Goal: Task Accomplishment & Management: Manage account settings

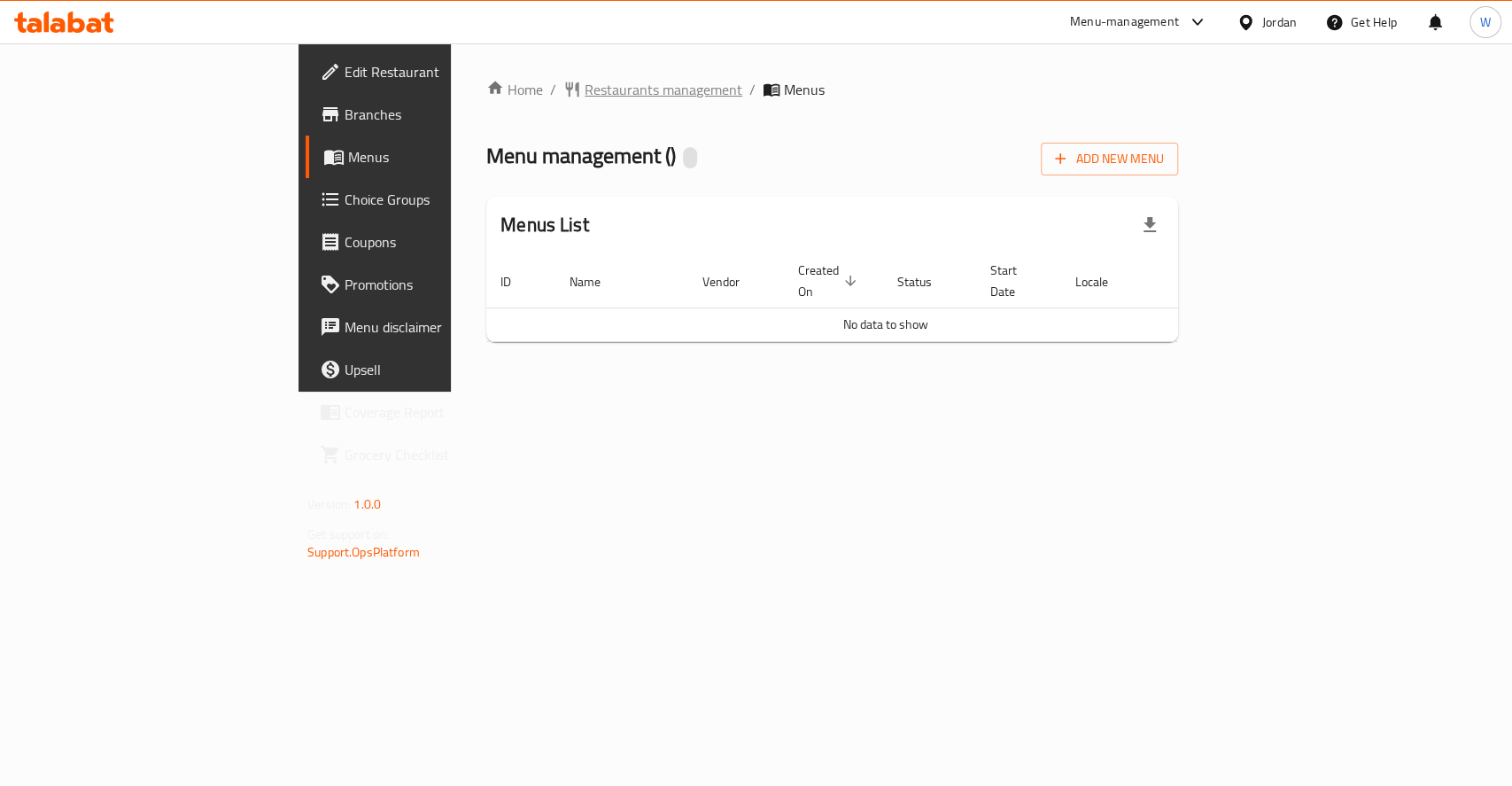
click at [585, 98] on span "Restaurants management" at bounding box center [664, 90] width 158 height 21
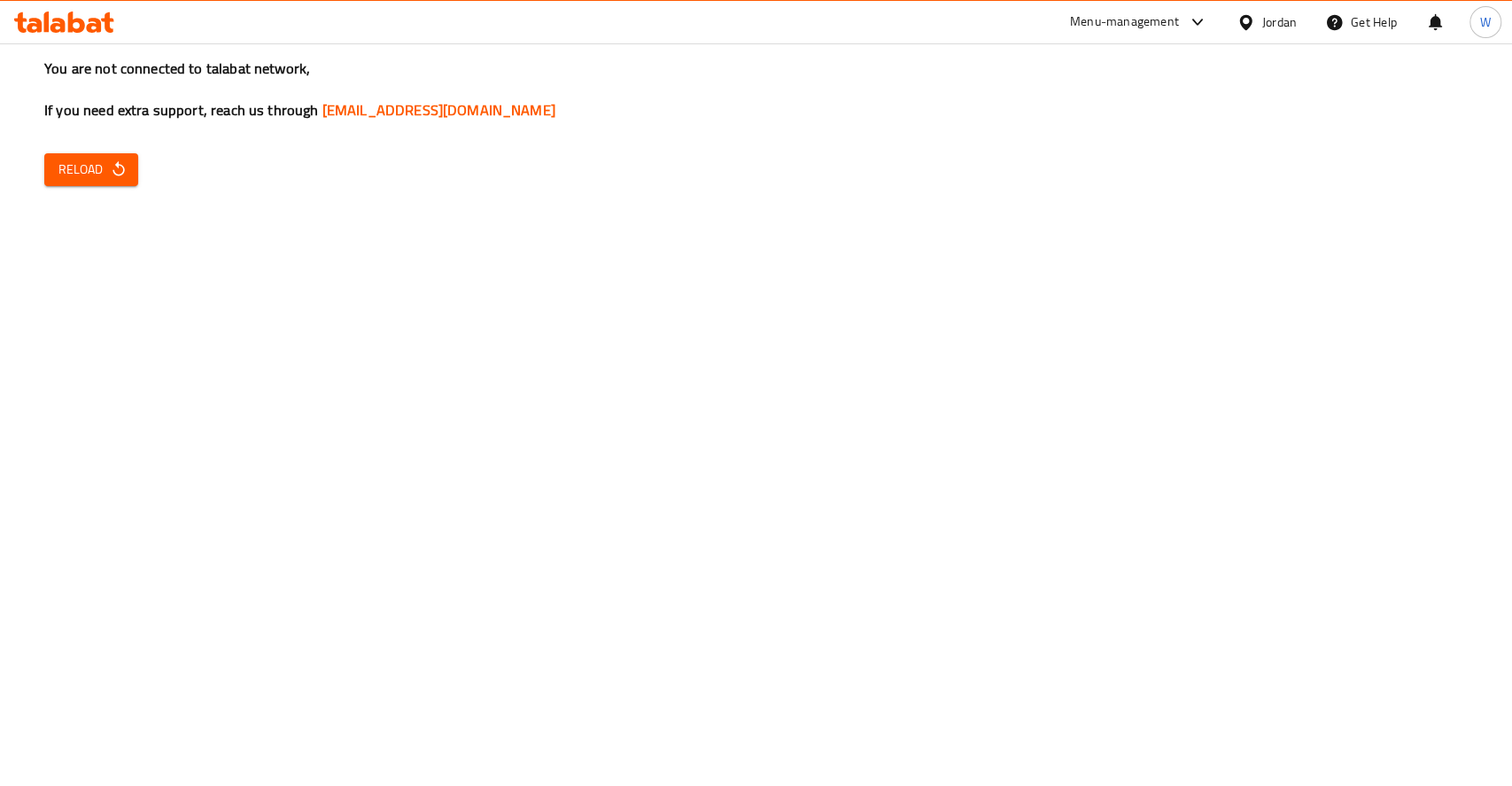
drag, startPoint x: 125, startPoint y: 187, endPoint x: 120, endPoint y: 177, distance: 11.2
click at [123, 184] on div "You are not connected to talabat network, If you need extra support, reach us t…" at bounding box center [756, 393] width 1512 height 786
click at [114, 169] on icon "button" at bounding box center [119, 169] width 18 height 18
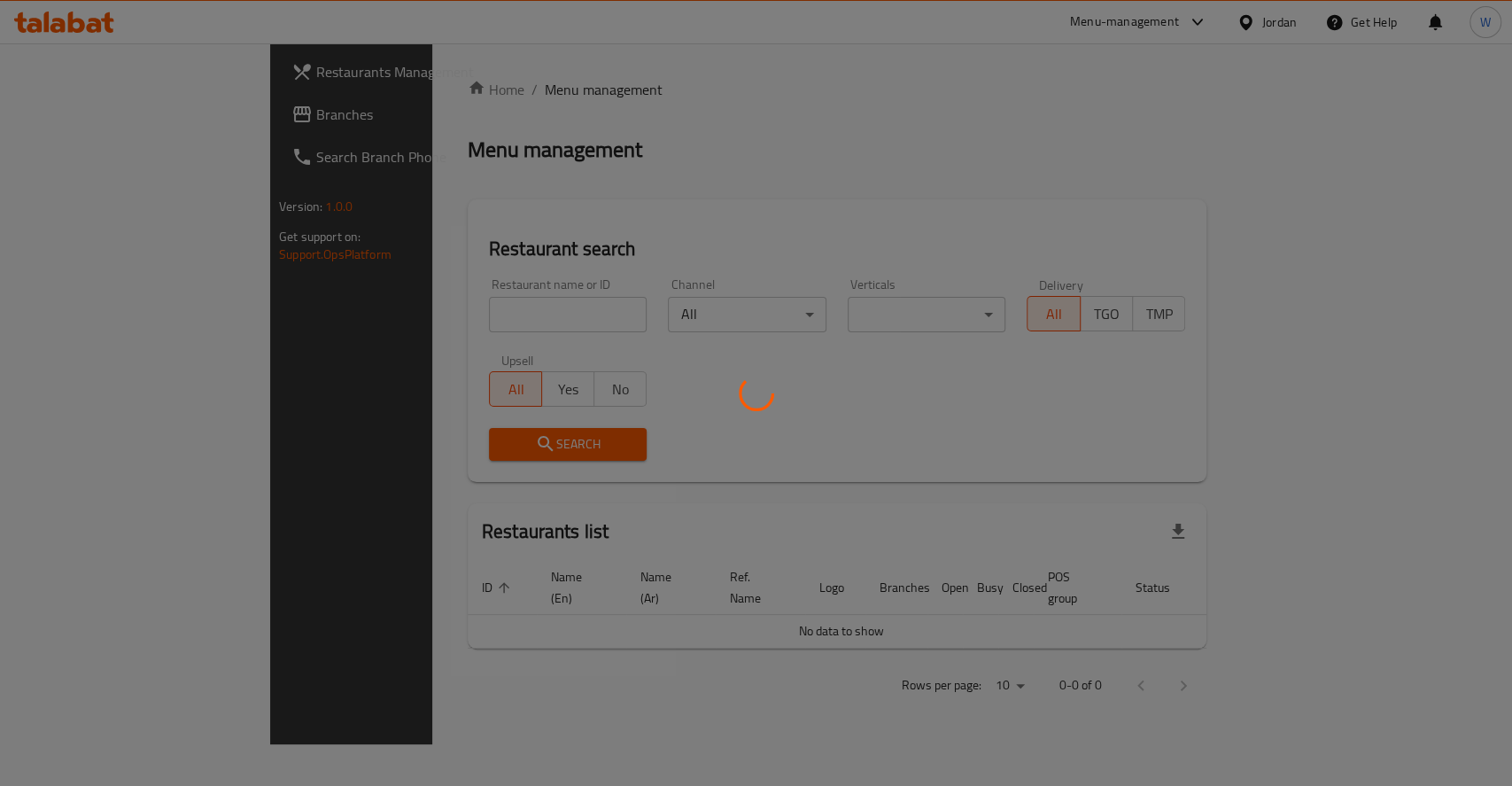
click at [438, 308] on div at bounding box center [756, 393] width 1512 height 786
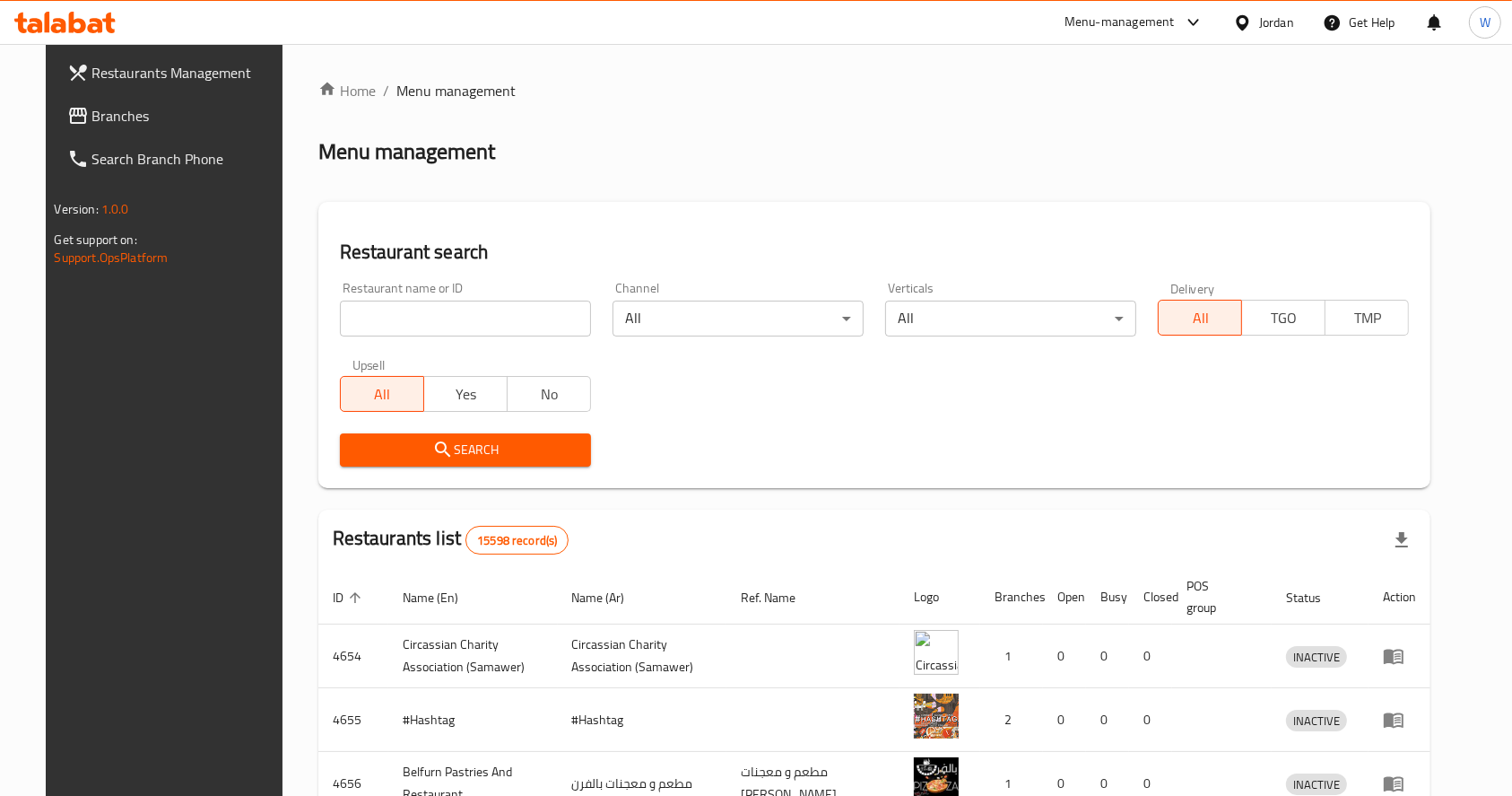
click at [440, 310] on input "search" at bounding box center [465, 318] width 251 height 36
type input "alkaram"
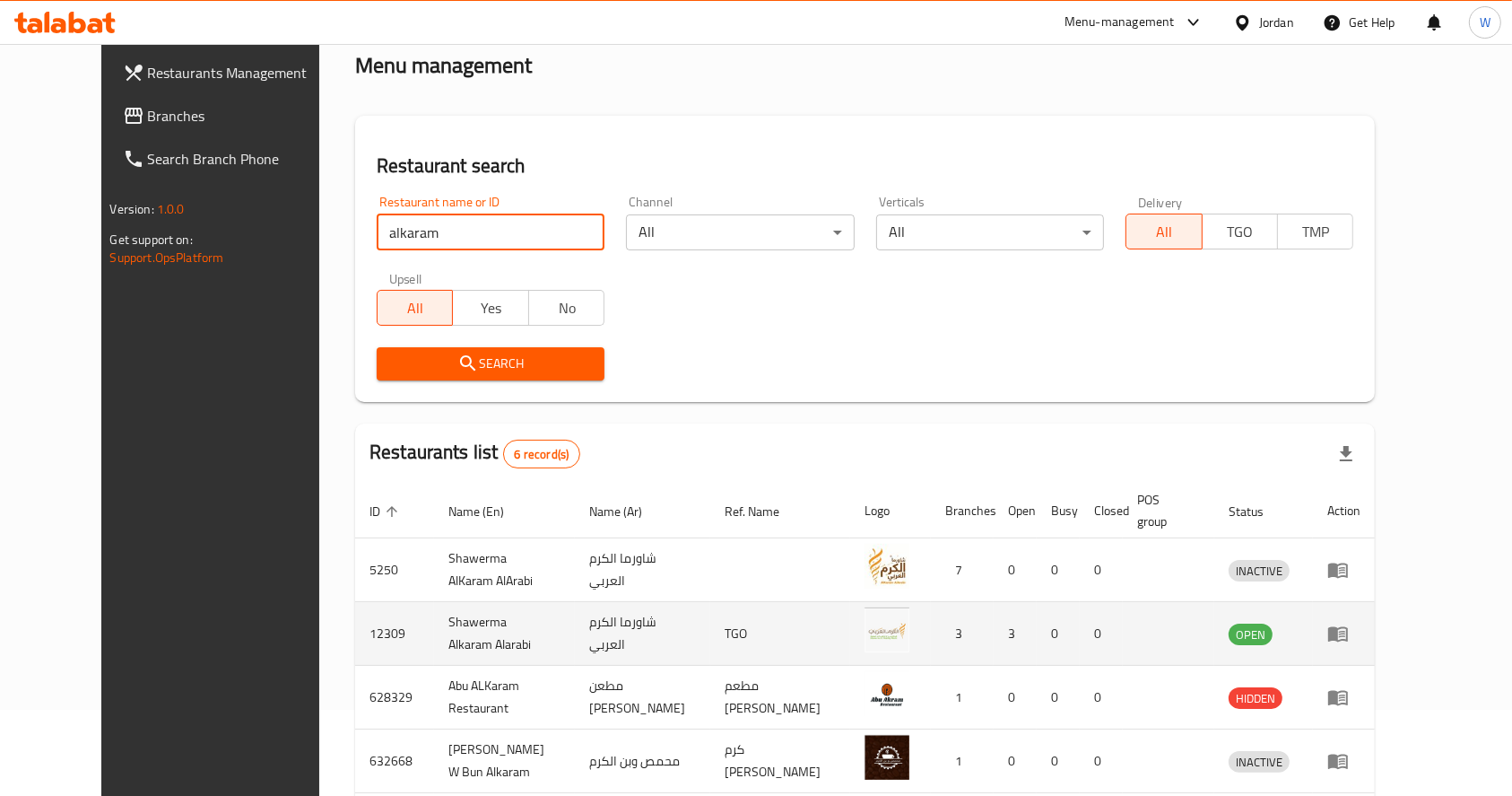
scroll to position [119, 0]
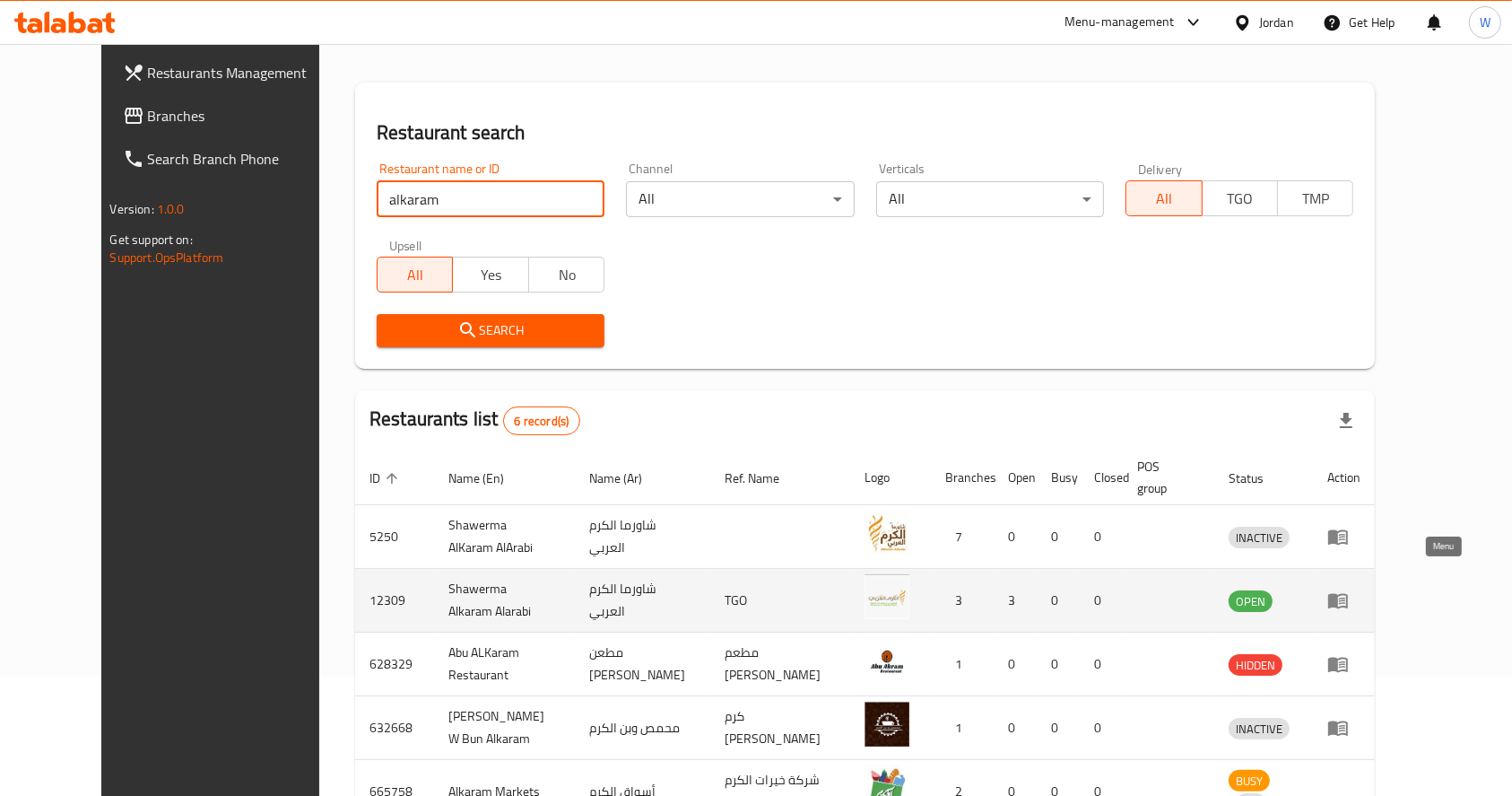
click at [1348, 594] on icon "enhanced table" at bounding box center [1338, 600] width 20 height 15
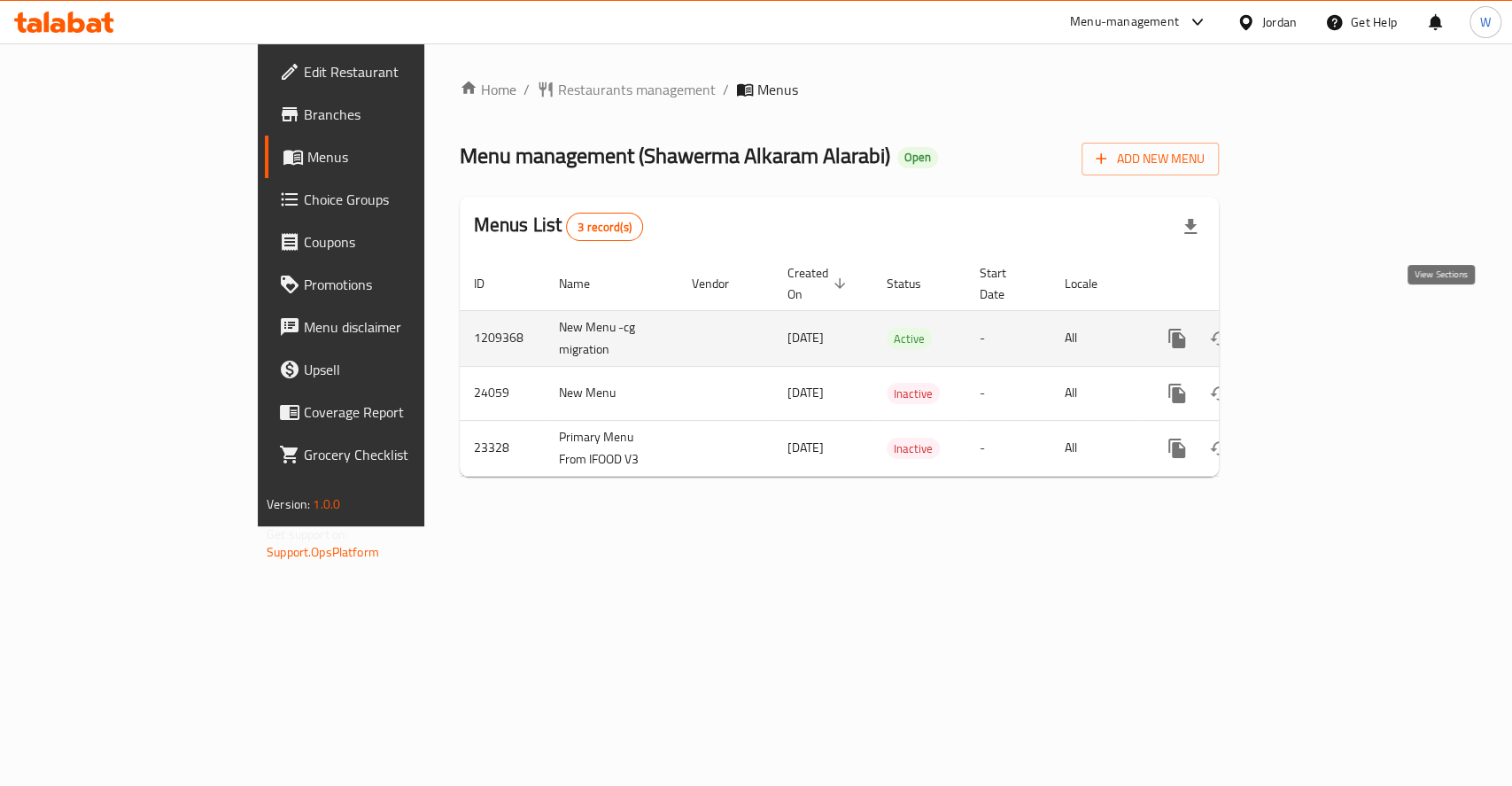
click at [1315, 328] on icon "enhanced table" at bounding box center [1304, 338] width 21 height 21
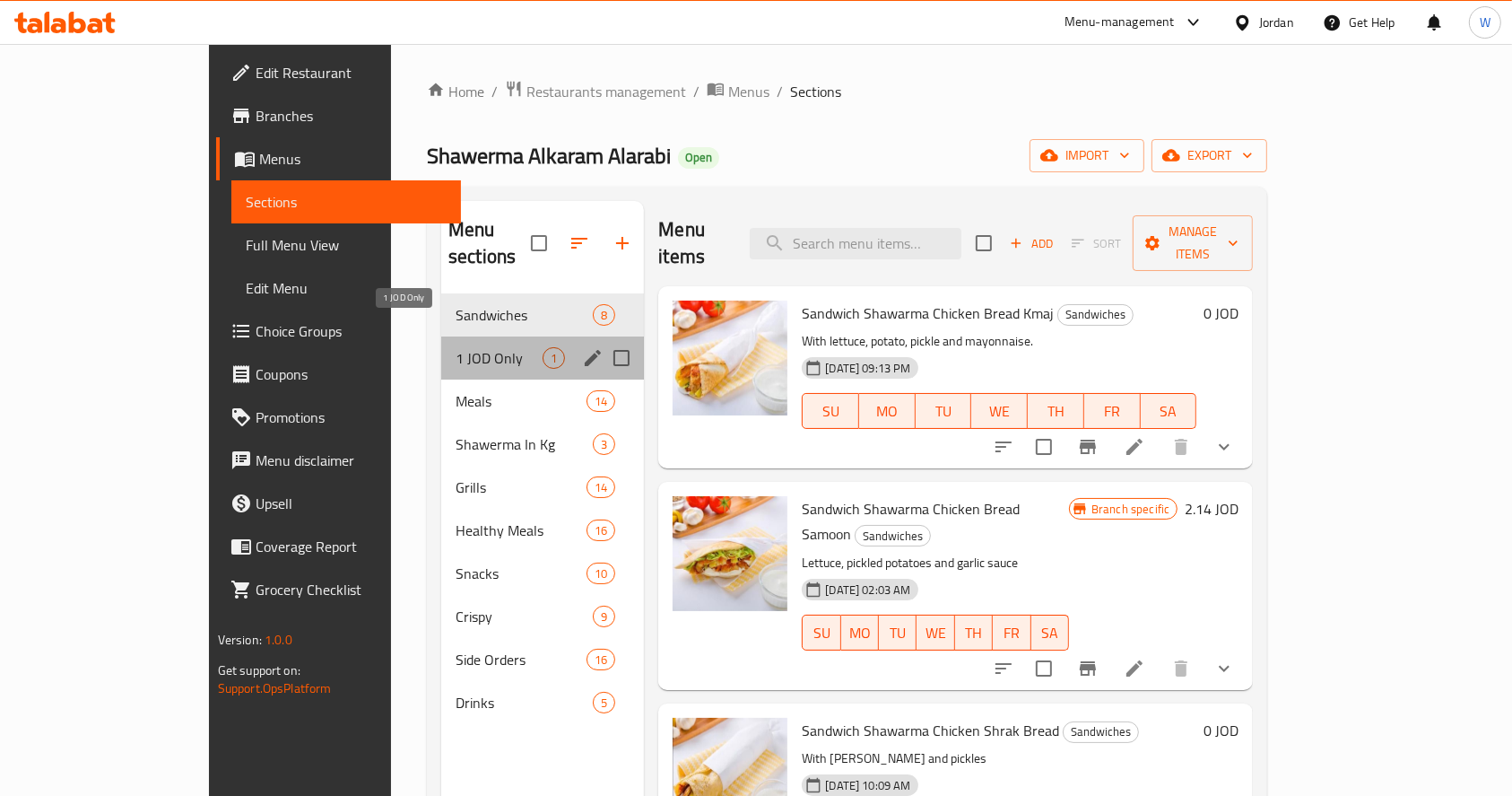
click at [455, 348] on span "1 JOD Only" at bounding box center [499, 358] width 87 height 22
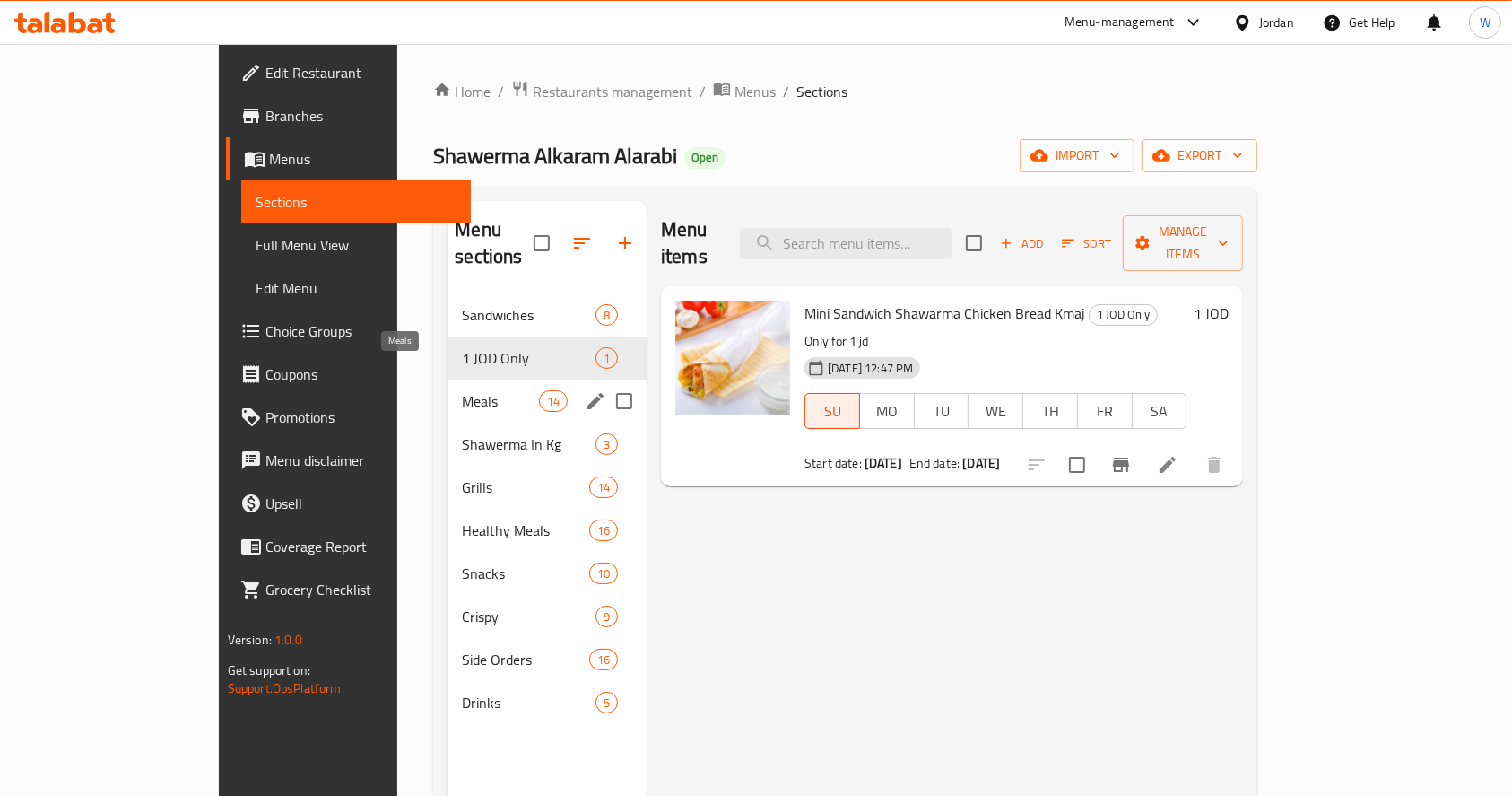
click at [462, 390] on span "Meals" at bounding box center [500, 401] width 76 height 22
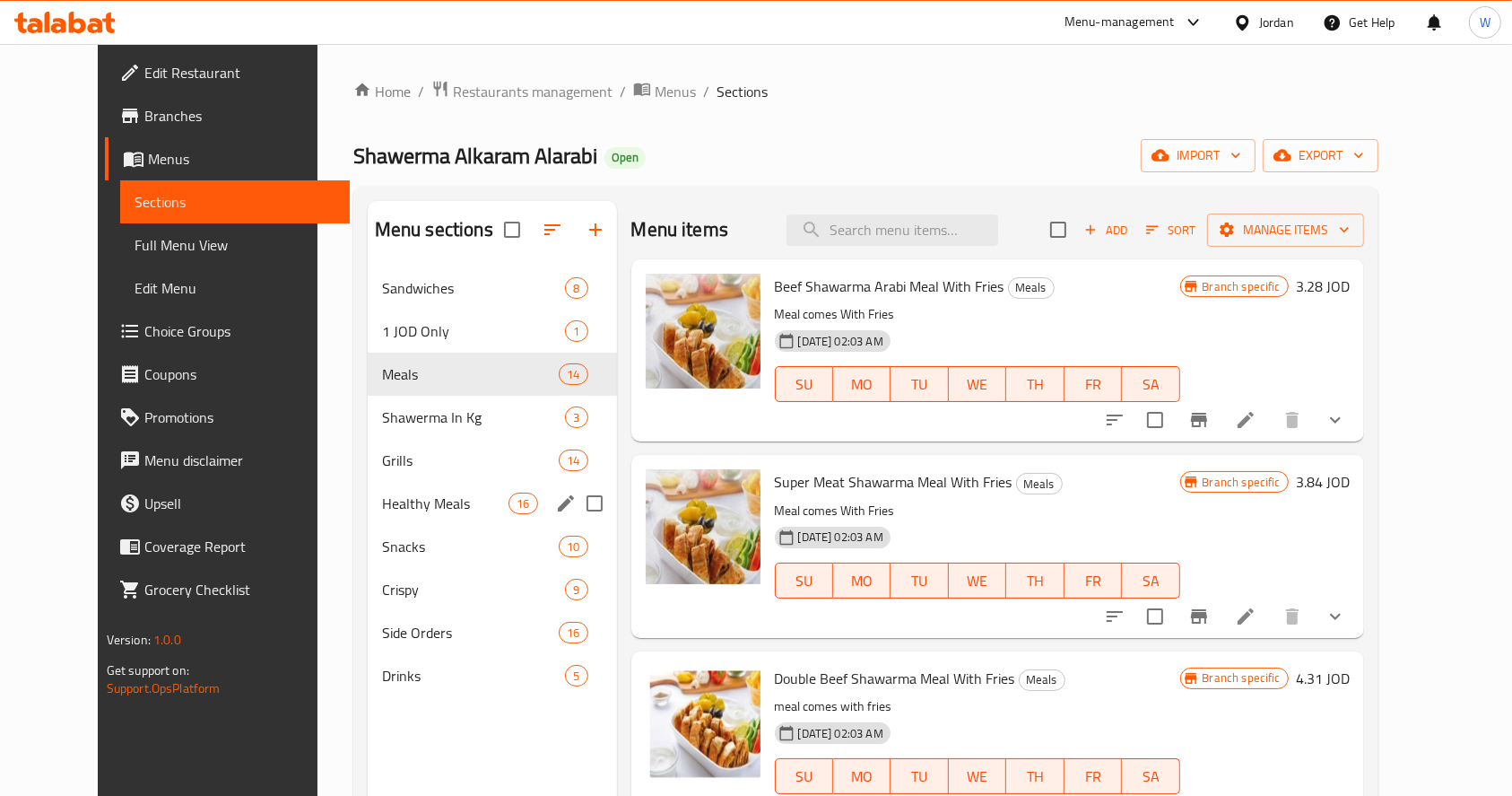
click at [382, 513] on span "Healthy Meals" at bounding box center [445, 504] width 126 height 22
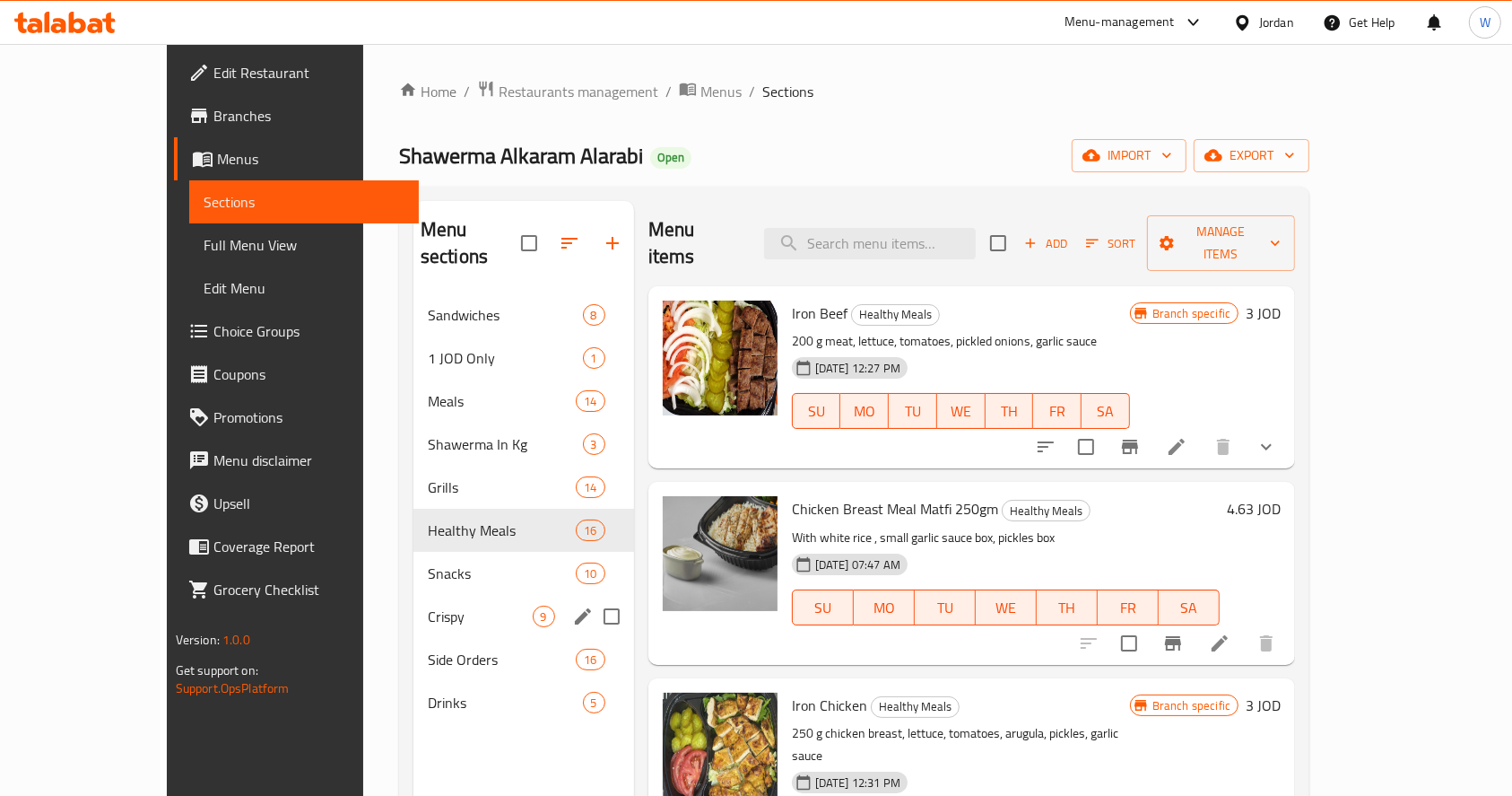
click at [414, 595] on div "Crispy 9" at bounding box center [523, 616] width 220 height 43
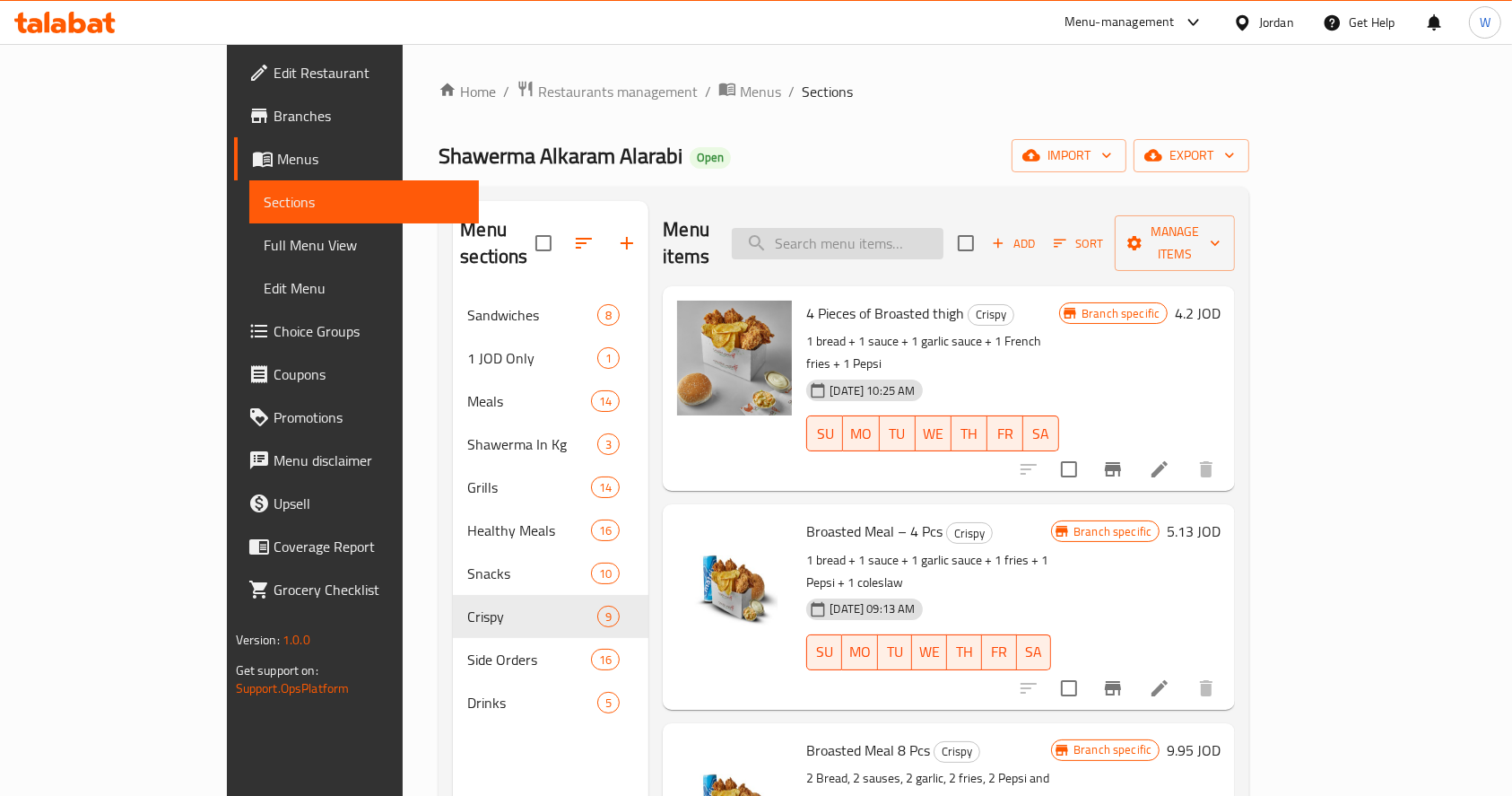
click at [932, 228] on input "search" at bounding box center [837, 244] width 211 height 32
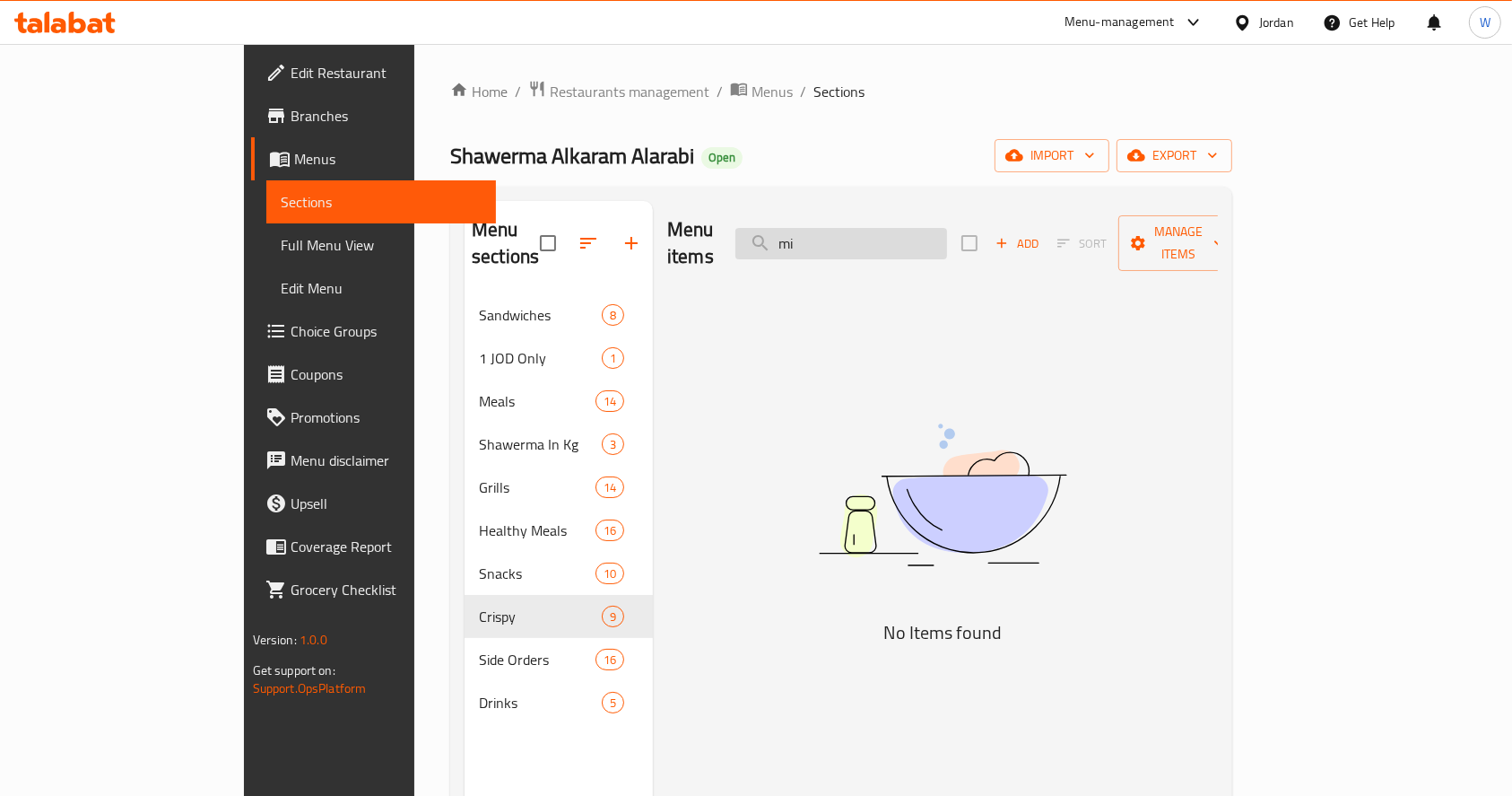
type input "m"
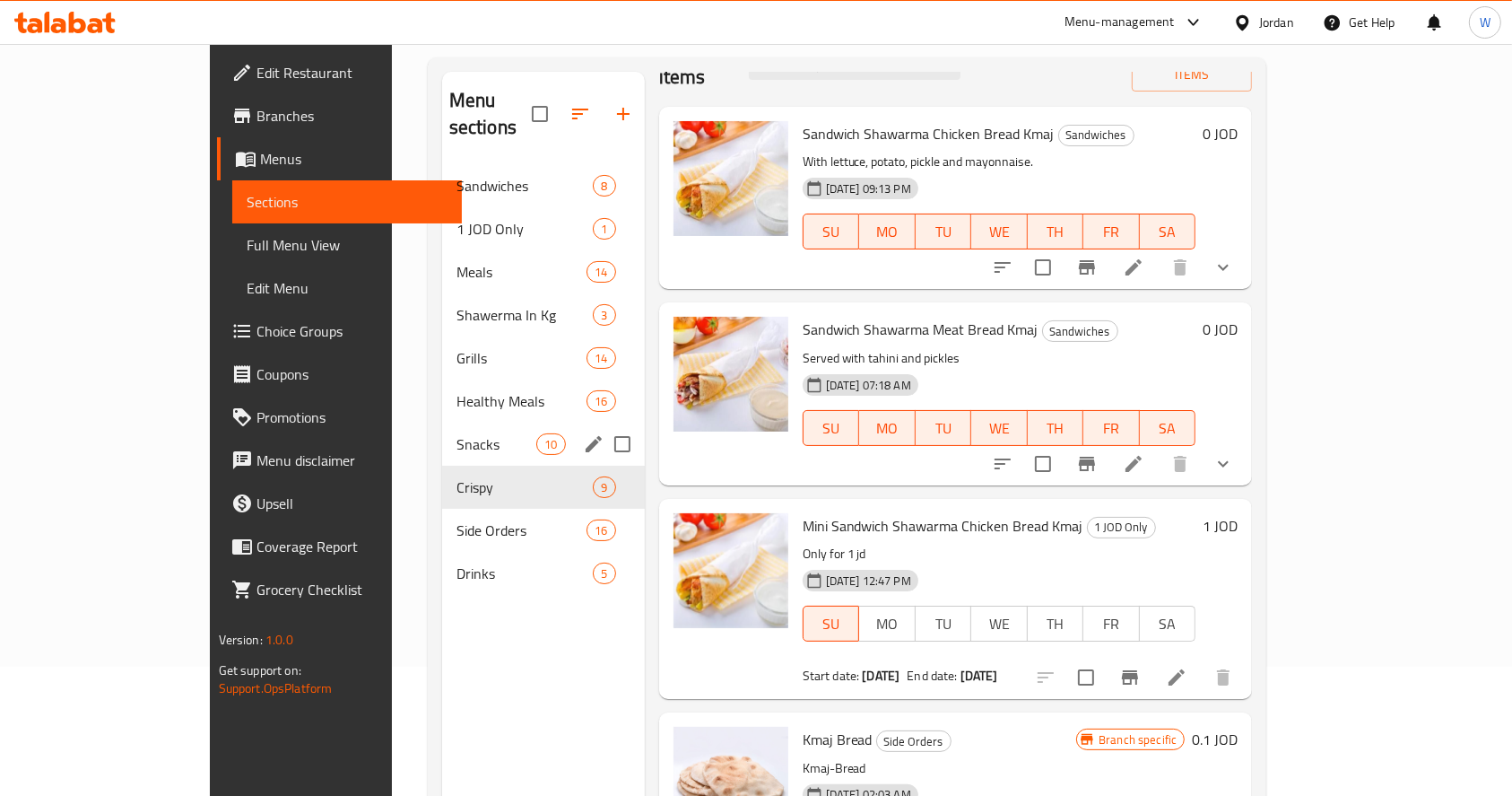
scroll to position [12, 0]
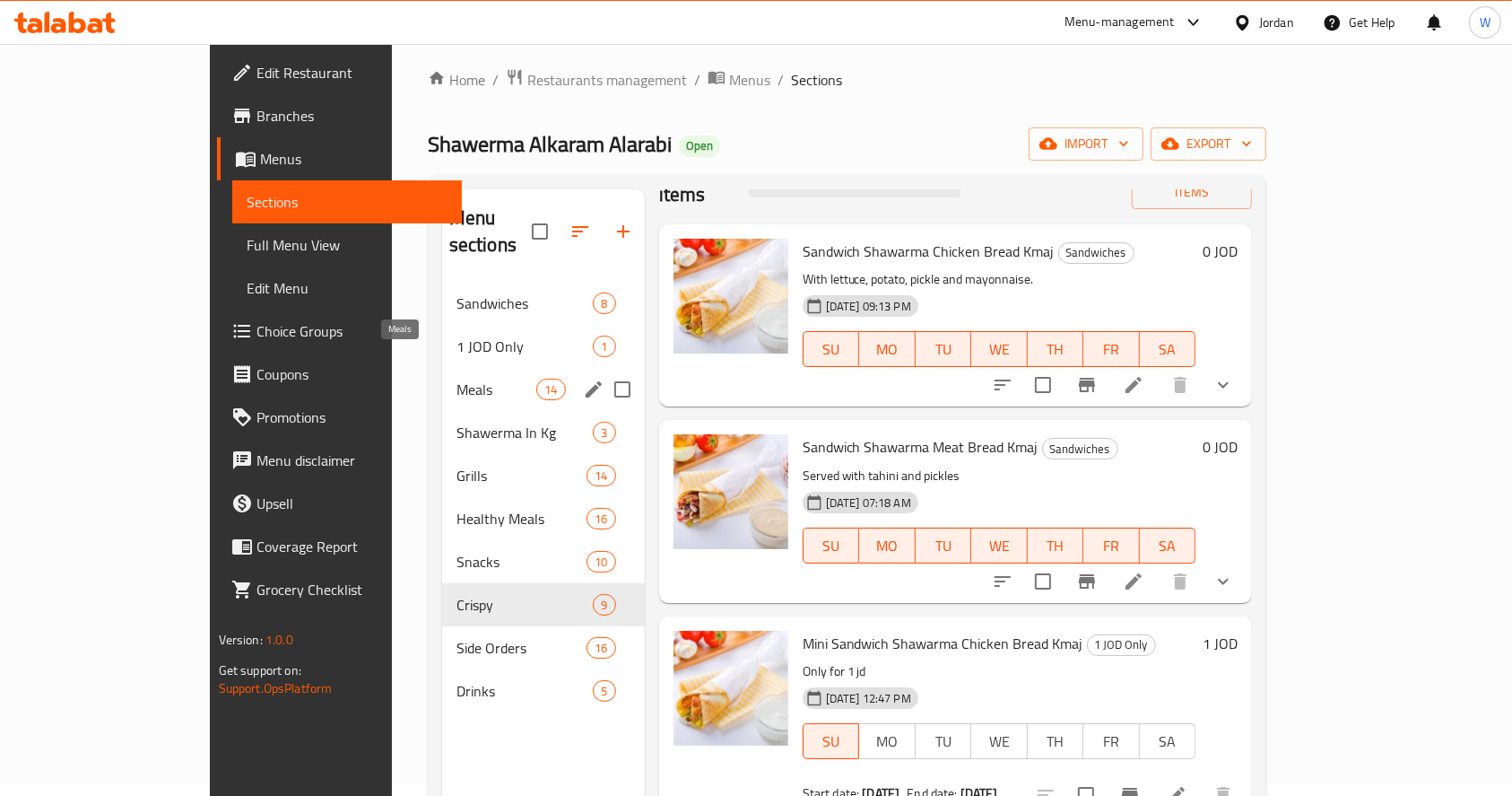
type input "kmaj"
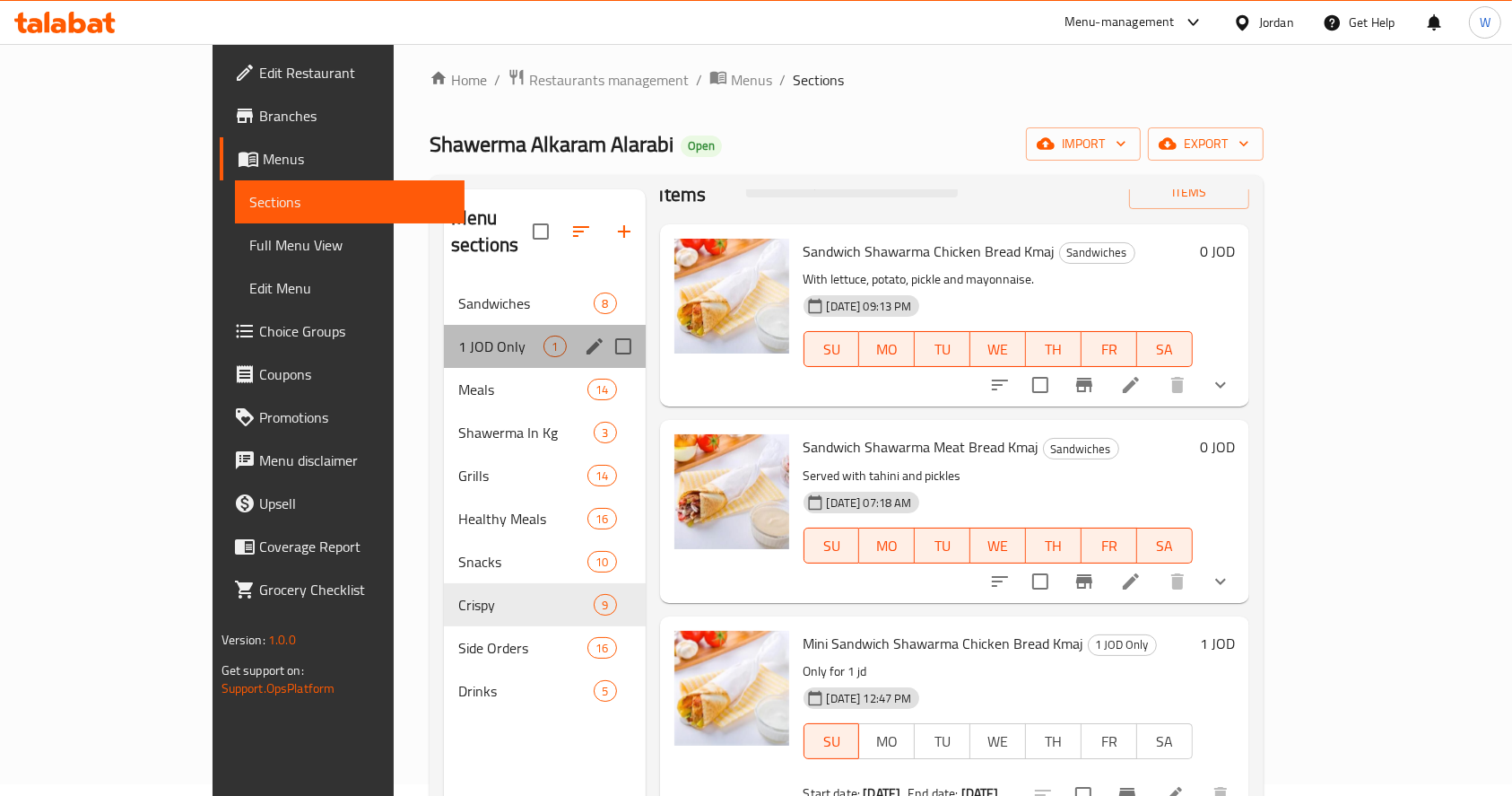
click at [444, 325] on div "1 JOD Only 1" at bounding box center [544, 347] width 200 height 43
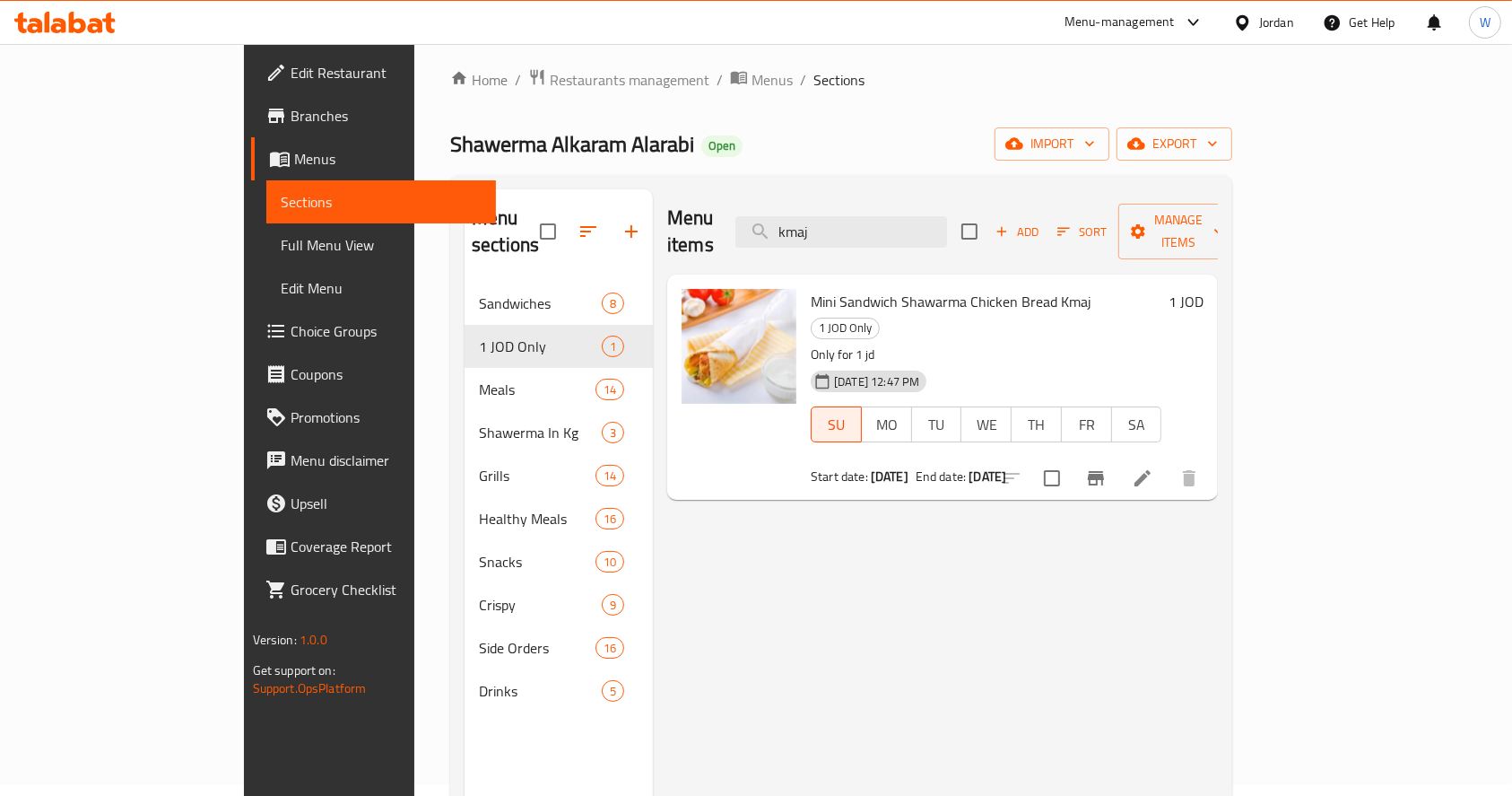
click at [822, 288] on span "Mini Sandwich Shawarma Chicken Bread Kmaj" at bounding box center [951, 301] width 280 height 27
copy h6 "Mini Sandwich Shawarma Chicken Bread Kmaj"
click at [827, 587] on div "Menu items kmaj Add Sort Manage items Mini Sandwich Shawarma Chicken Bread Kmaj…" at bounding box center [935, 588] width 565 height 796
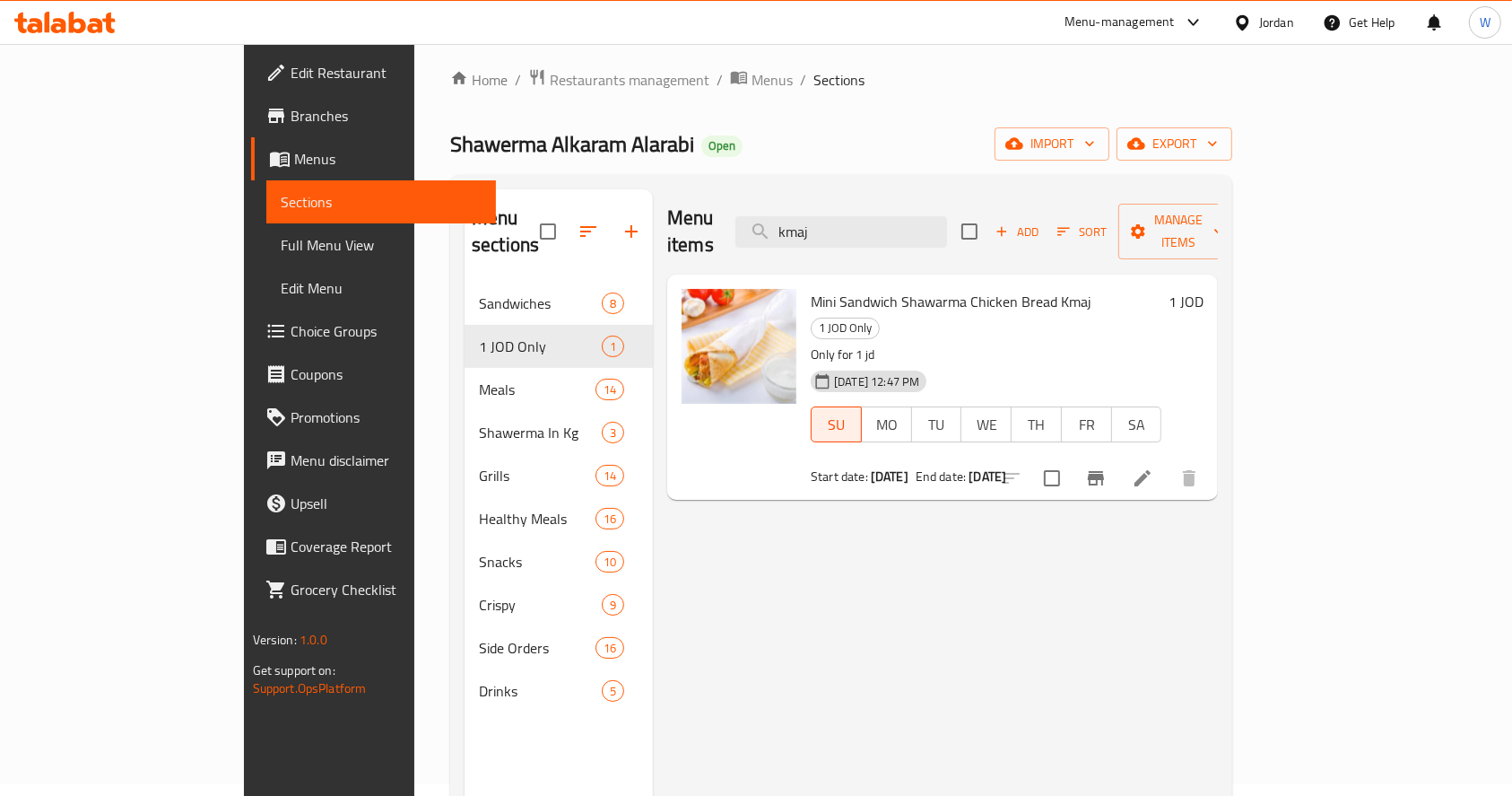
click at [290, 107] on span "Branches" at bounding box center [386, 116] width 192 height 22
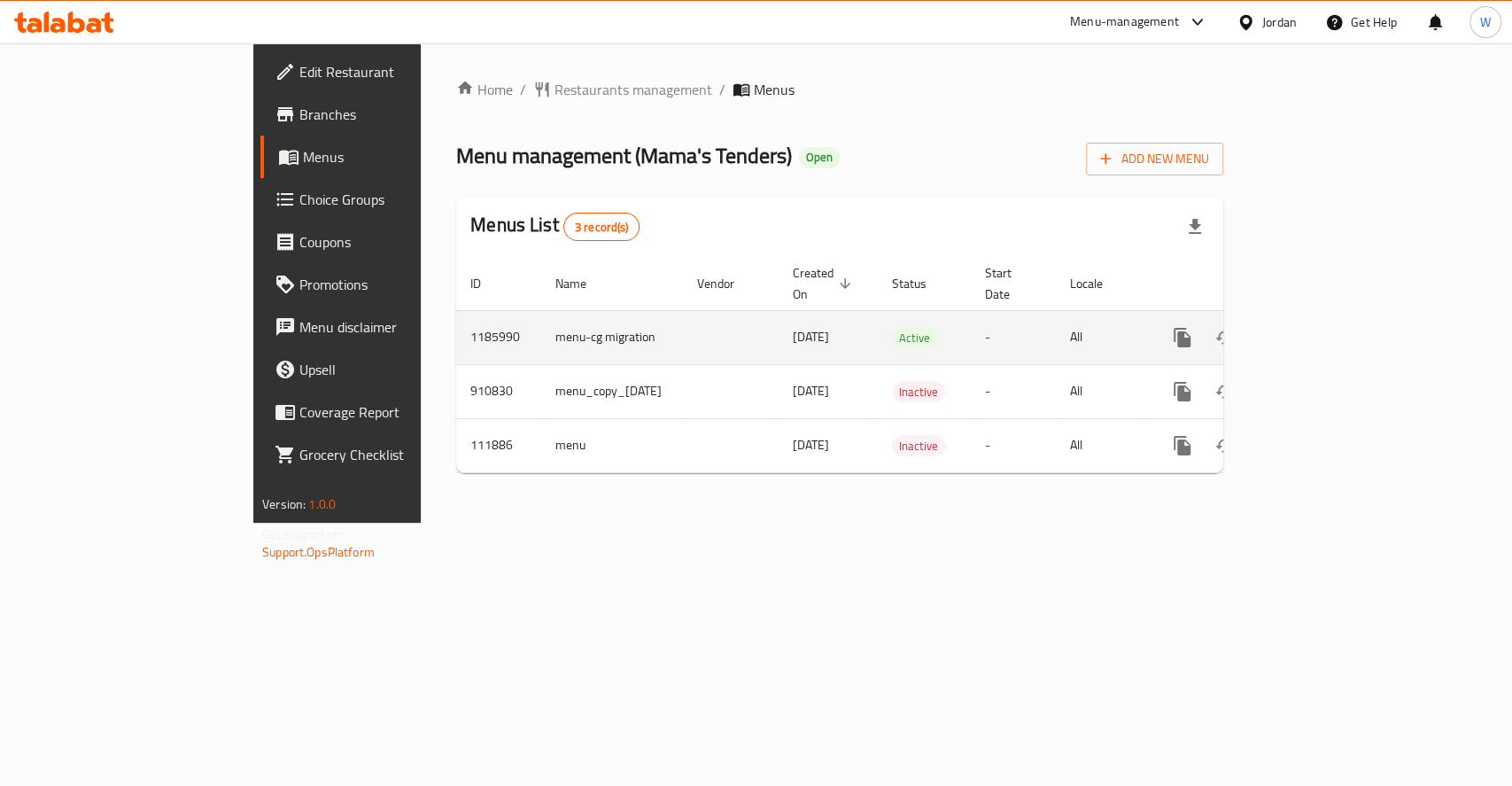
click at [1320, 327] on icon "enhanced table" at bounding box center [1310, 337] width 21 height 21
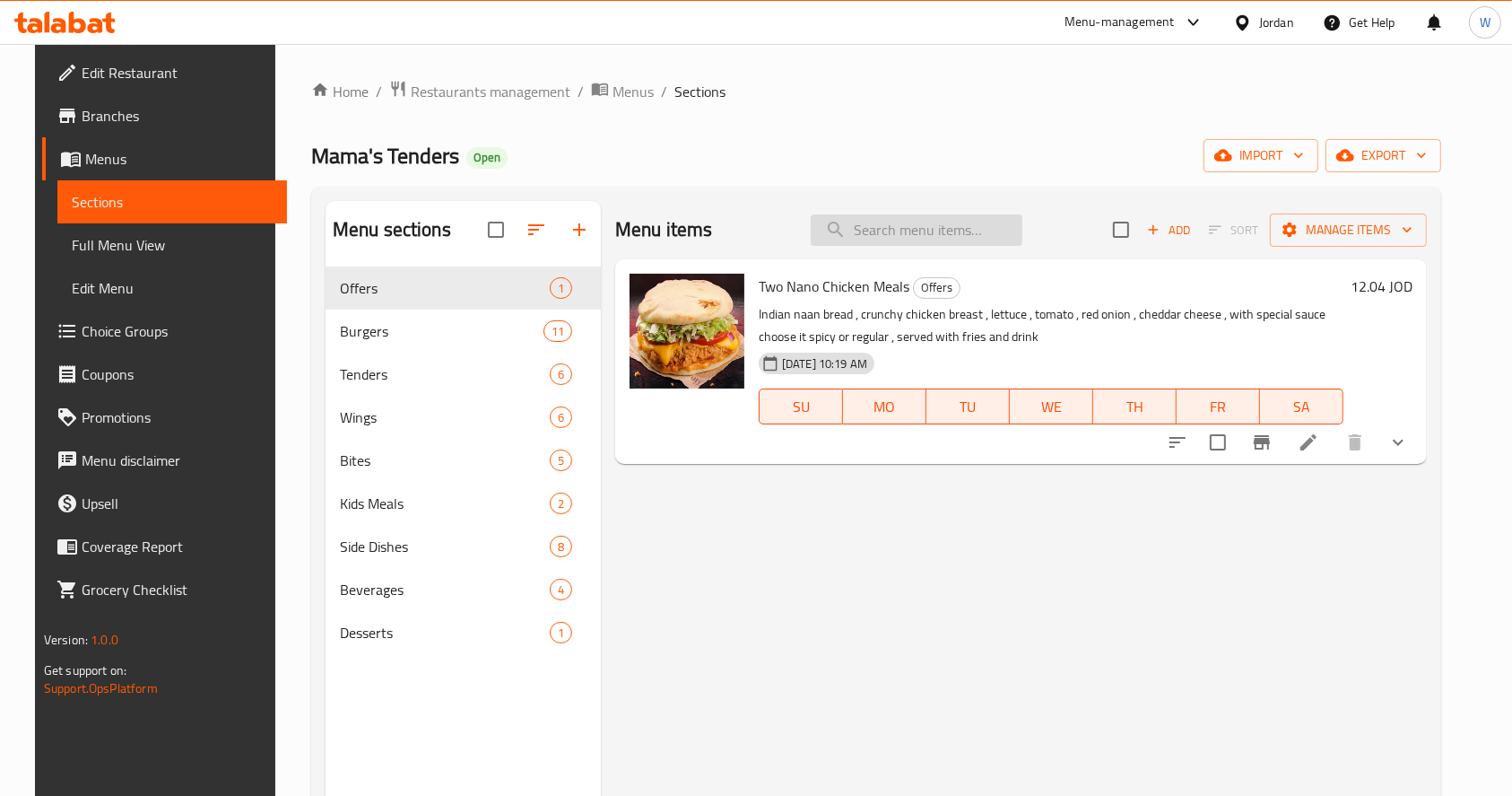
click at [921, 216] on input "search" at bounding box center [916, 230] width 211 height 32
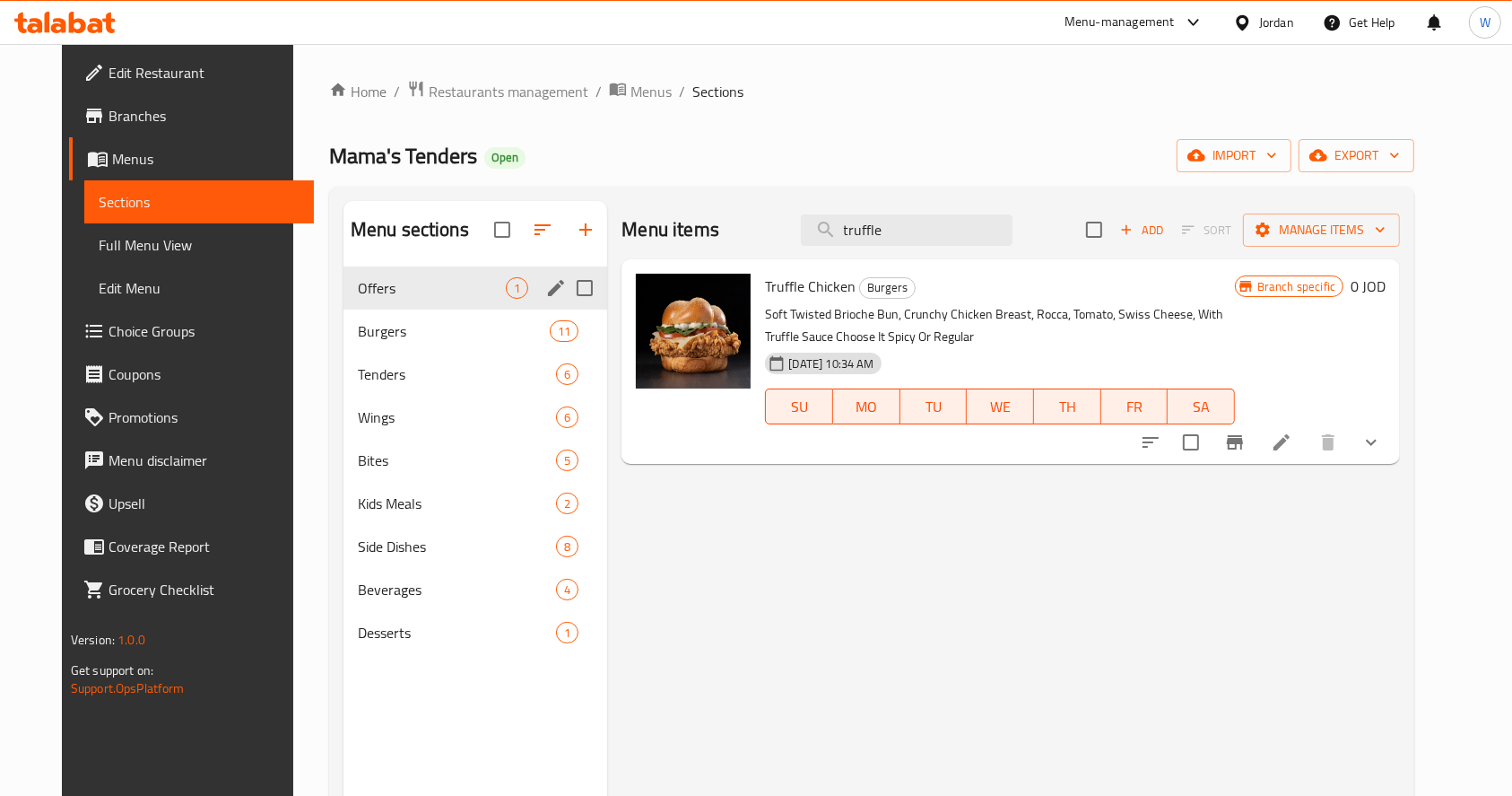
type input "truffle"
click at [514, 277] on div "Offers 1" at bounding box center [476, 288] width 265 height 43
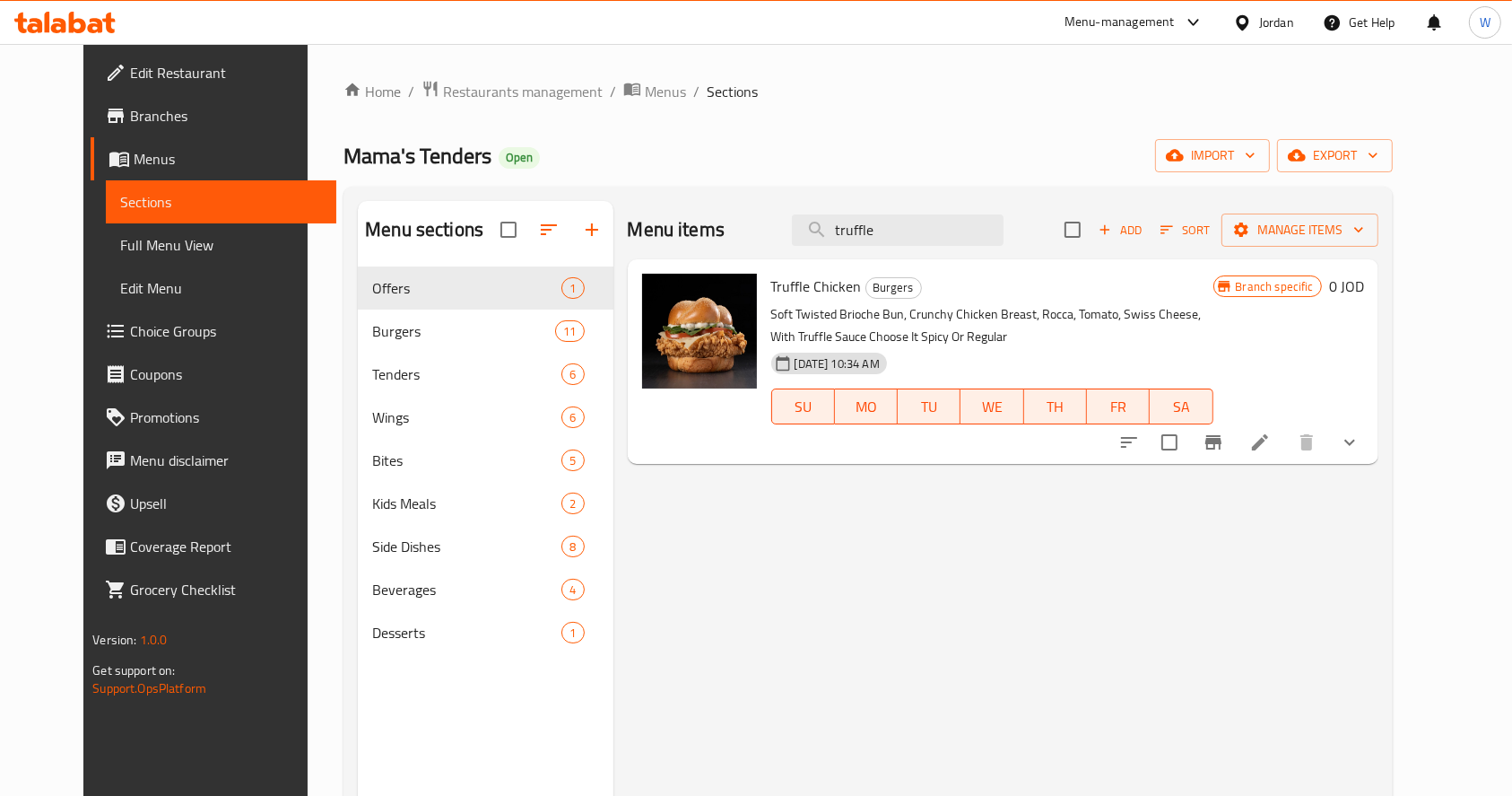
click at [1271, 443] on icon at bounding box center [1260, 442] width 22 height 22
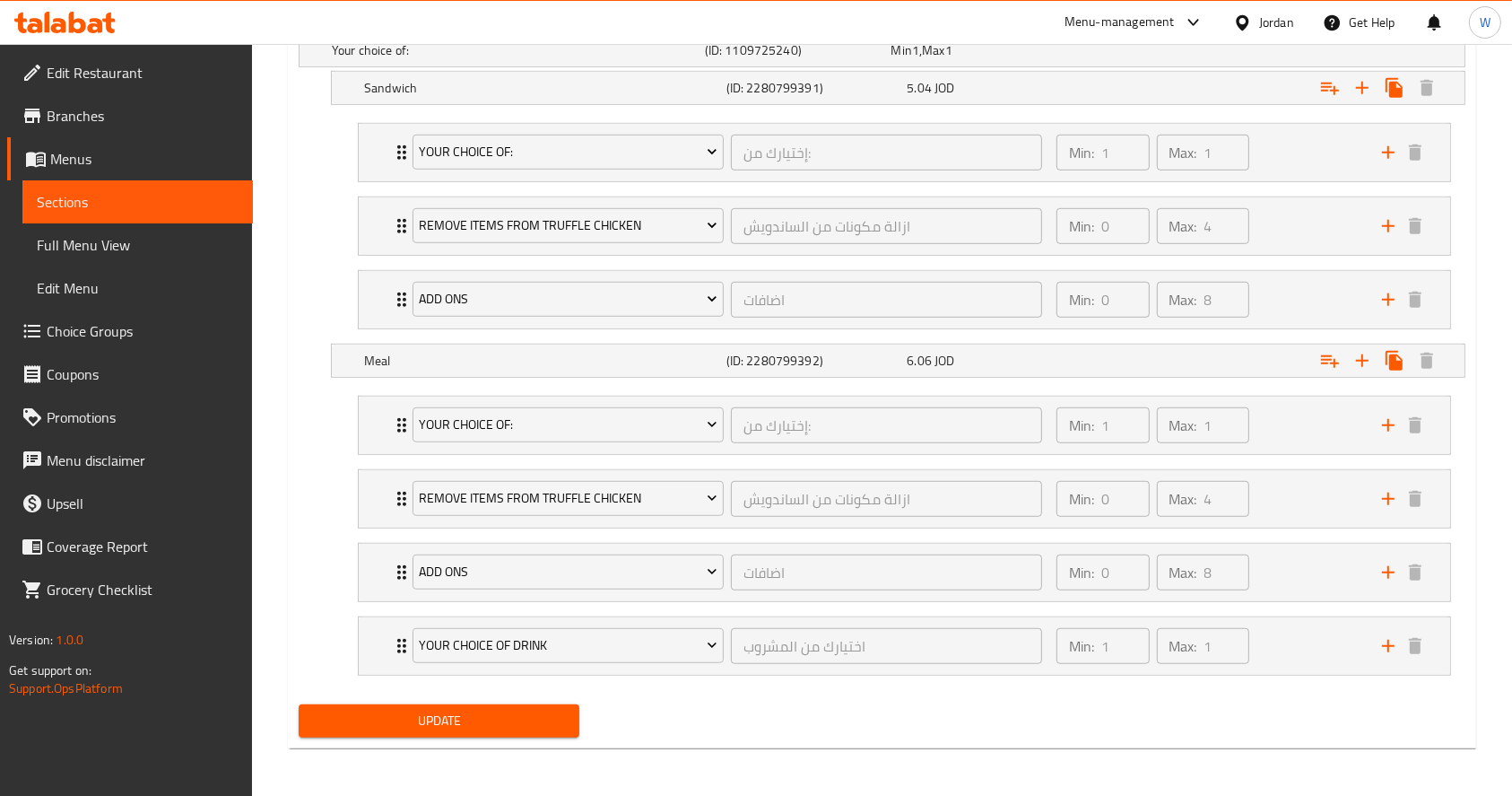
scroll to position [573, 0]
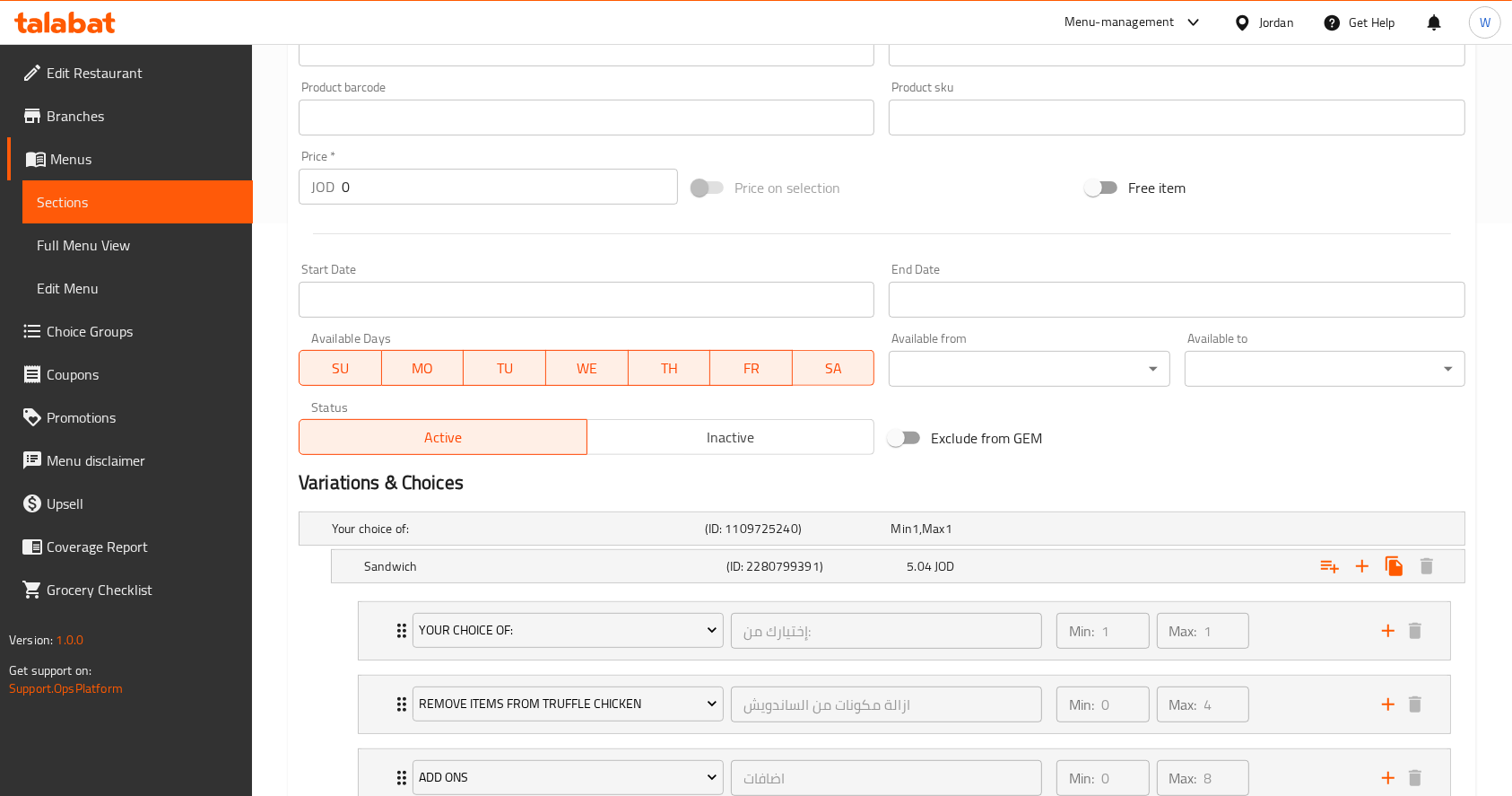
click at [660, 438] on span "Inactive" at bounding box center [731, 438] width 274 height 26
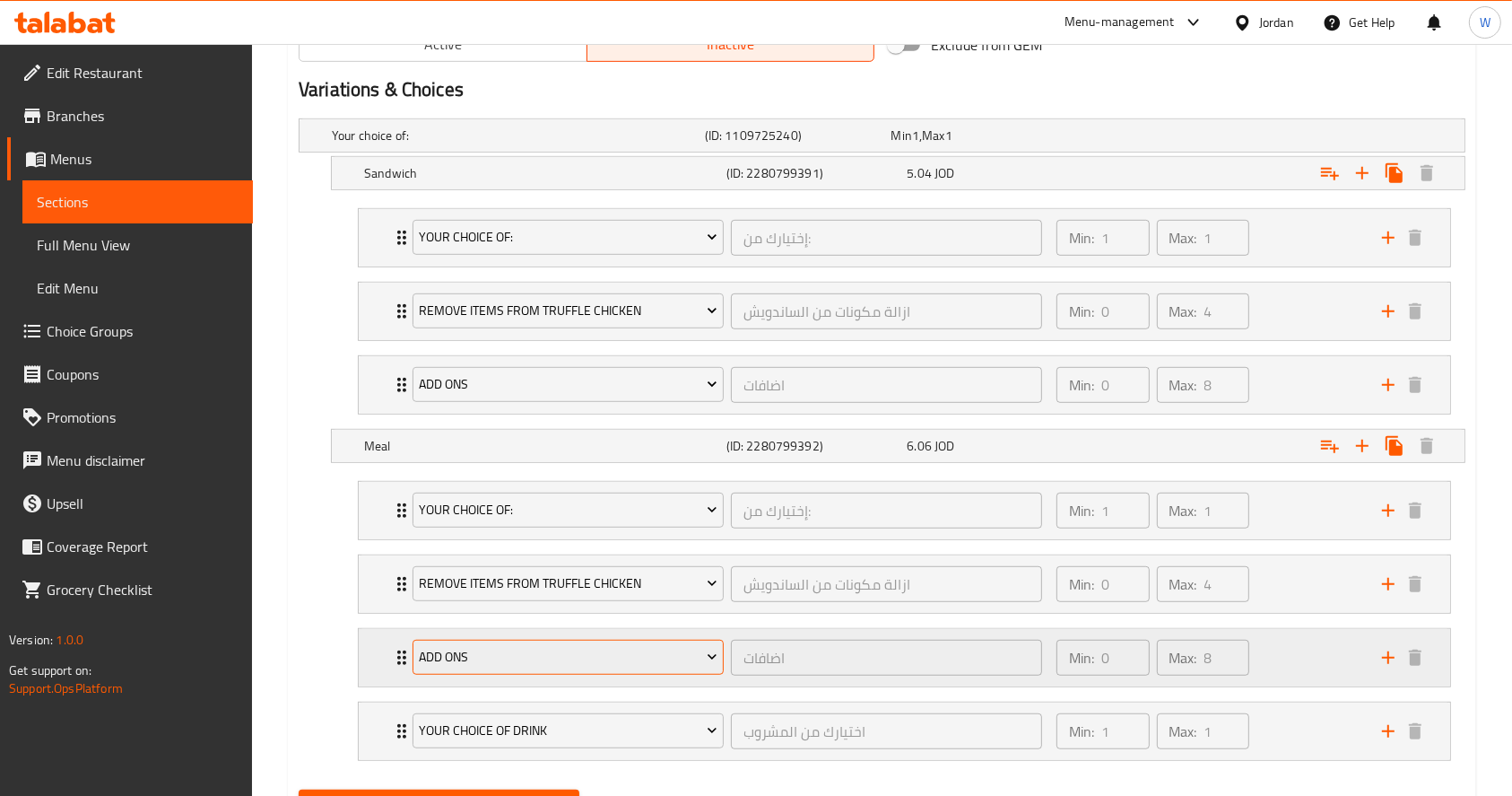
scroll to position [1051, 0]
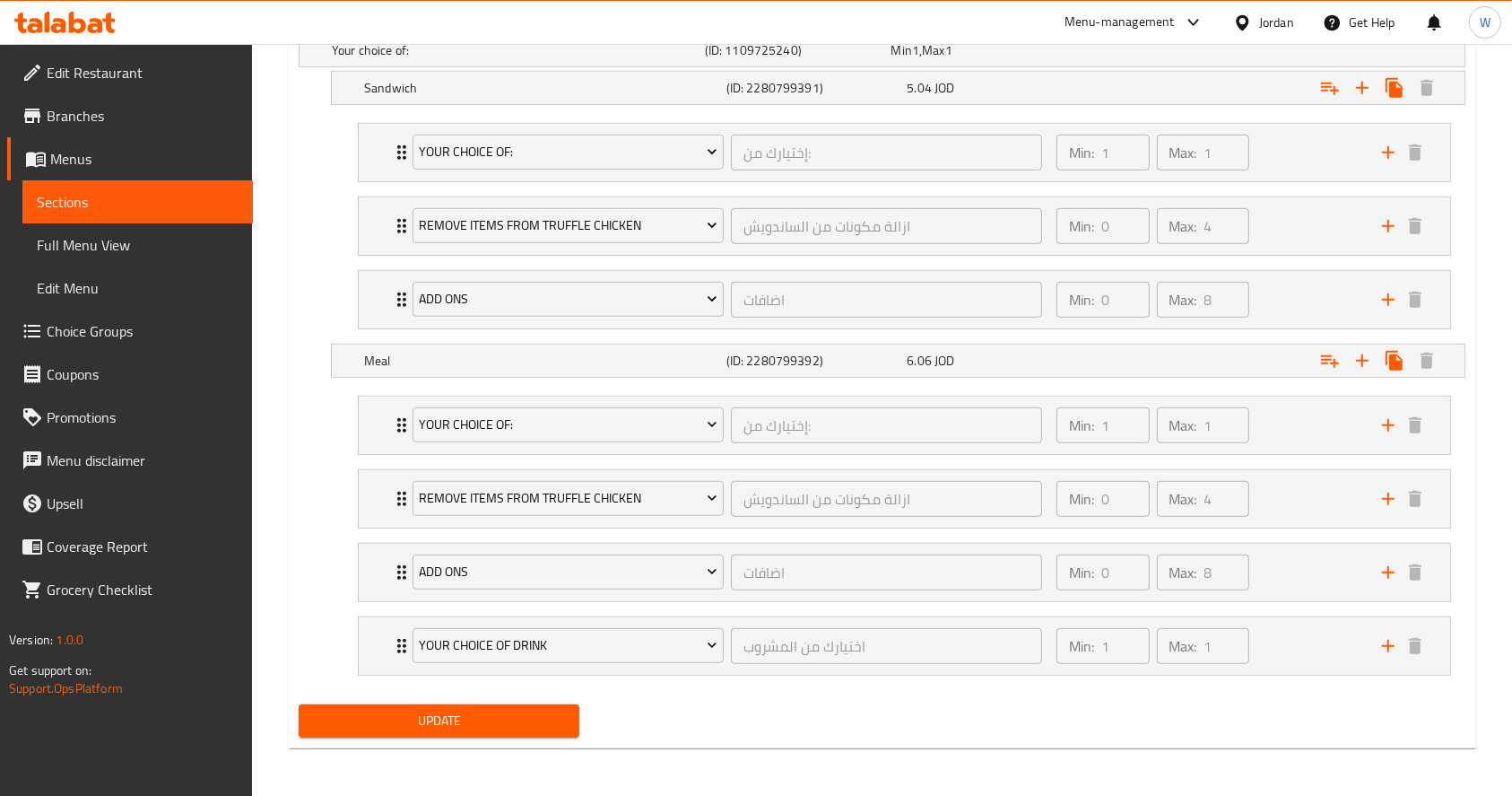
click at [484, 731] on button "Update" at bounding box center [438, 721] width 280 height 34
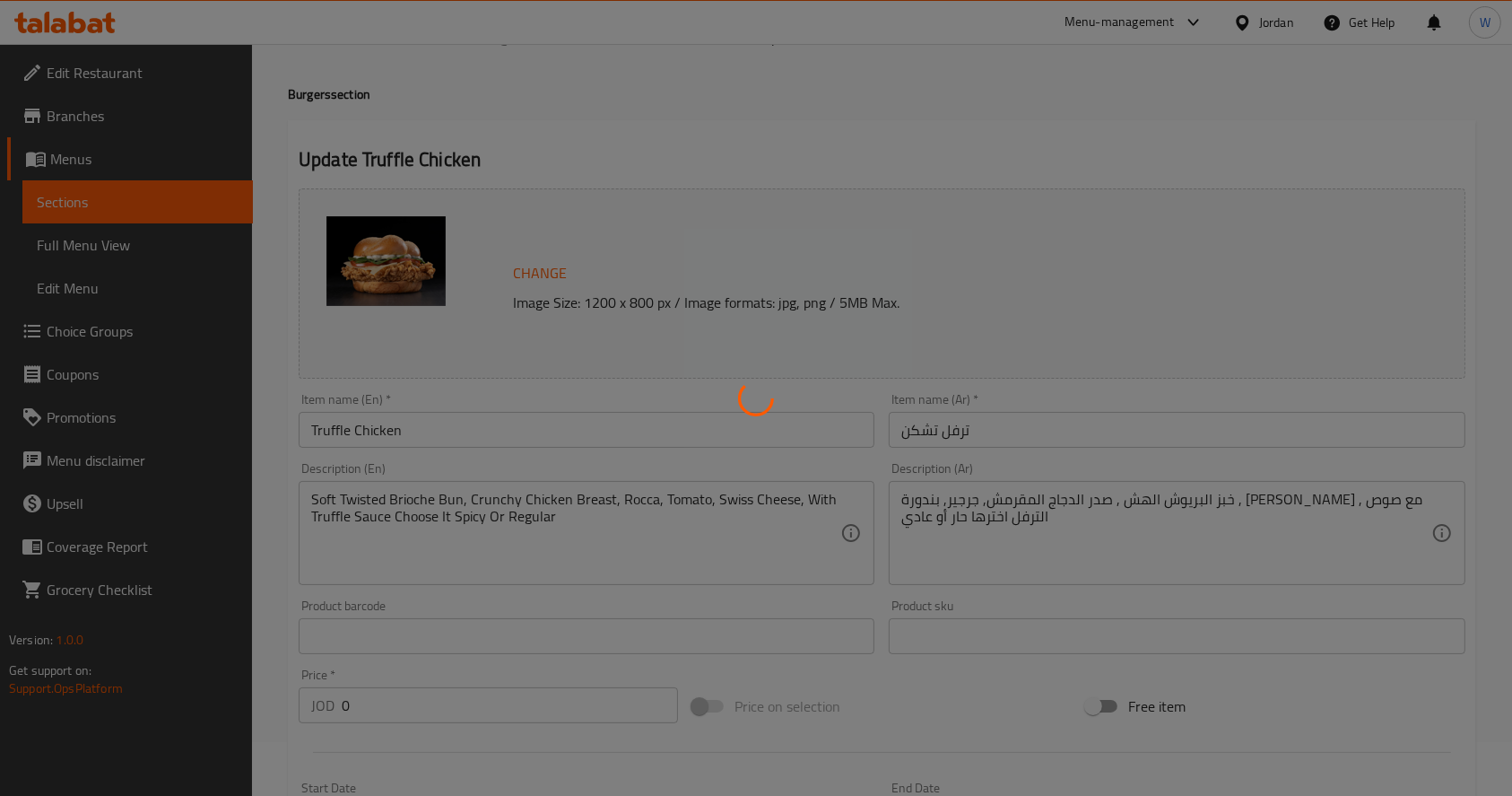
scroll to position [0, 0]
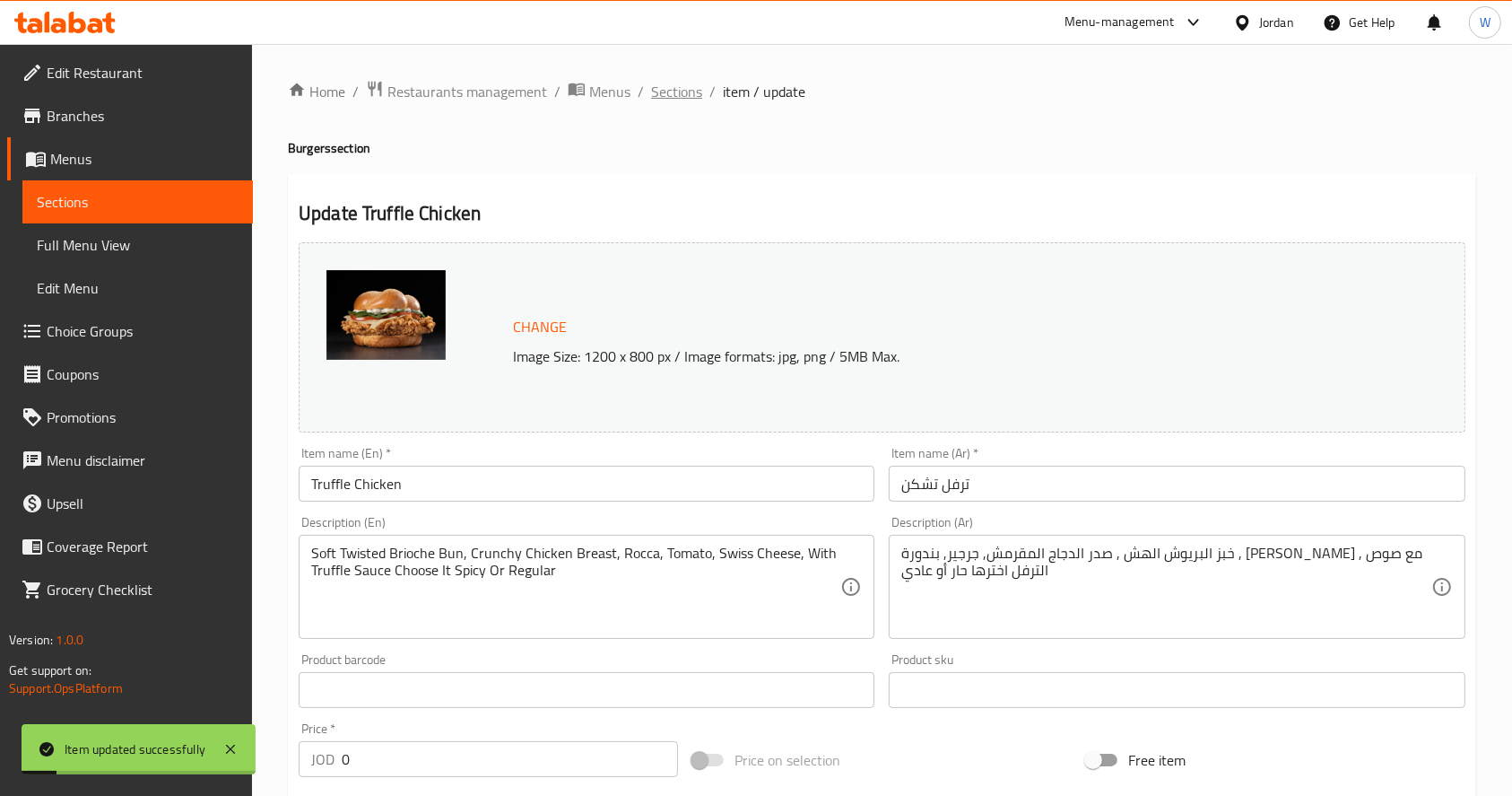
click at [675, 81] on span "Sections" at bounding box center [676, 92] width 51 height 22
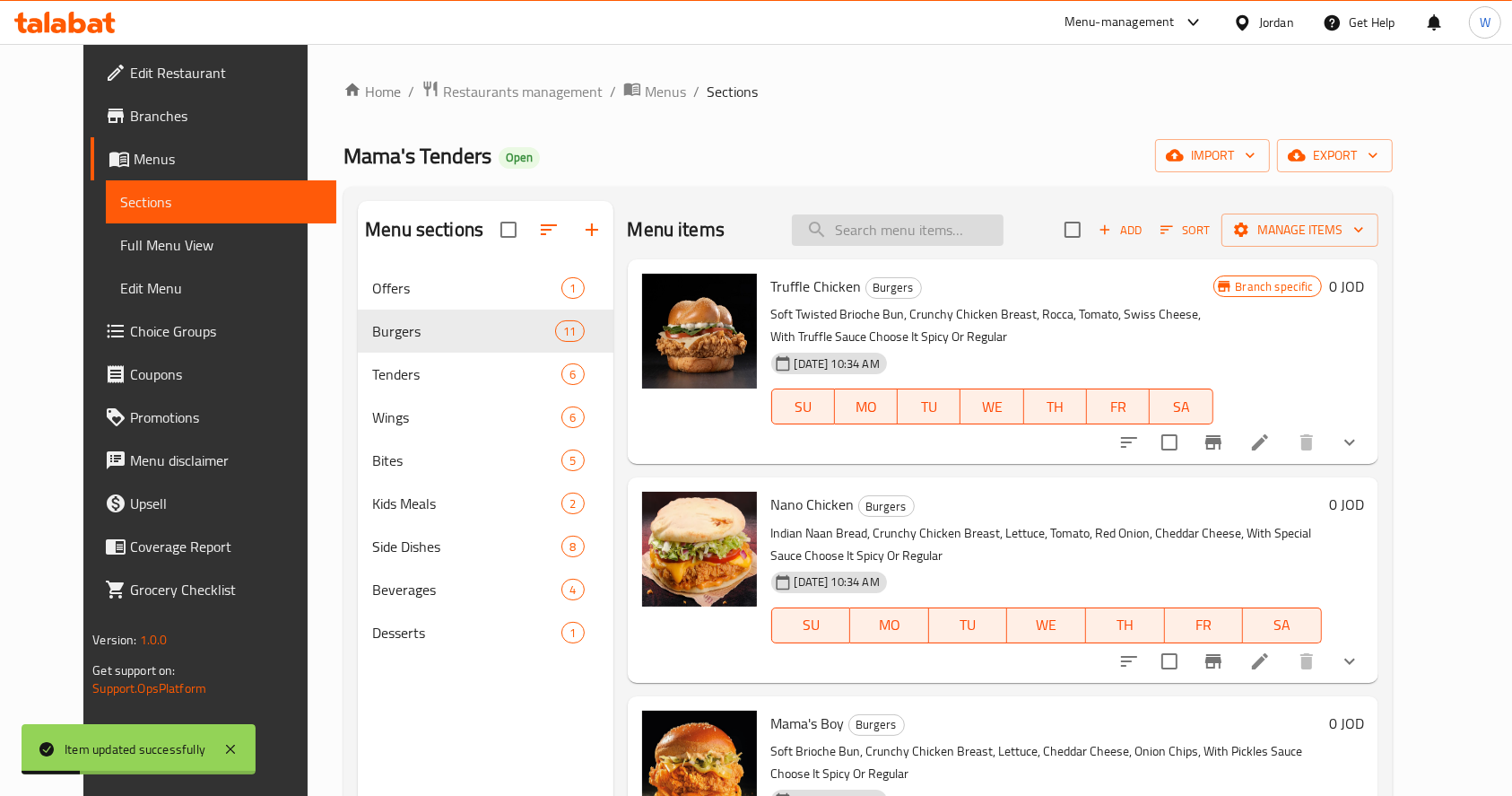
click at [922, 233] on input "search" at bounding box center [898, 230] width 211 height 32
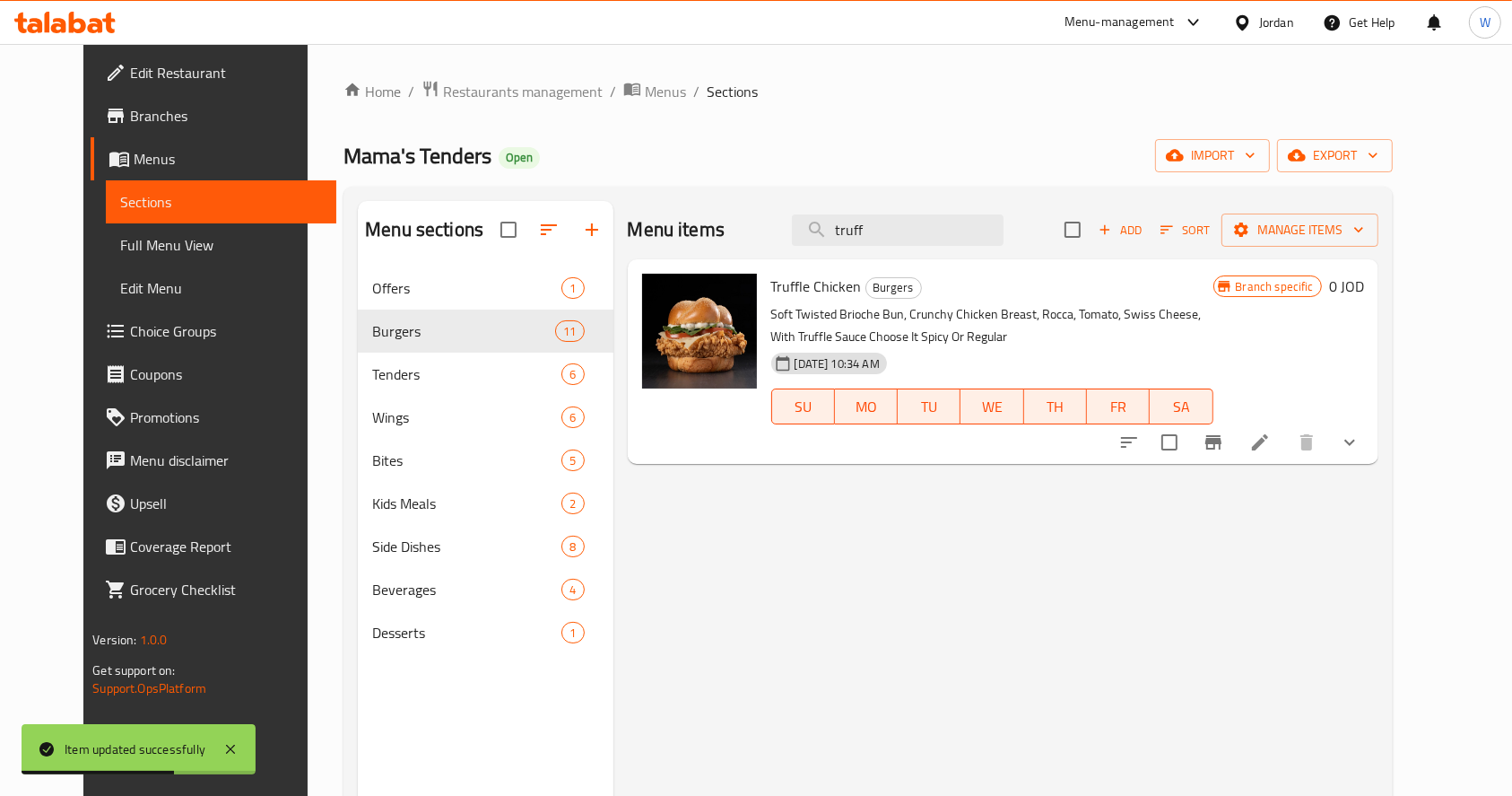
type input "truff"
click at [1286, 451] on li at bounding box center [1260, 441] width 50 height 33
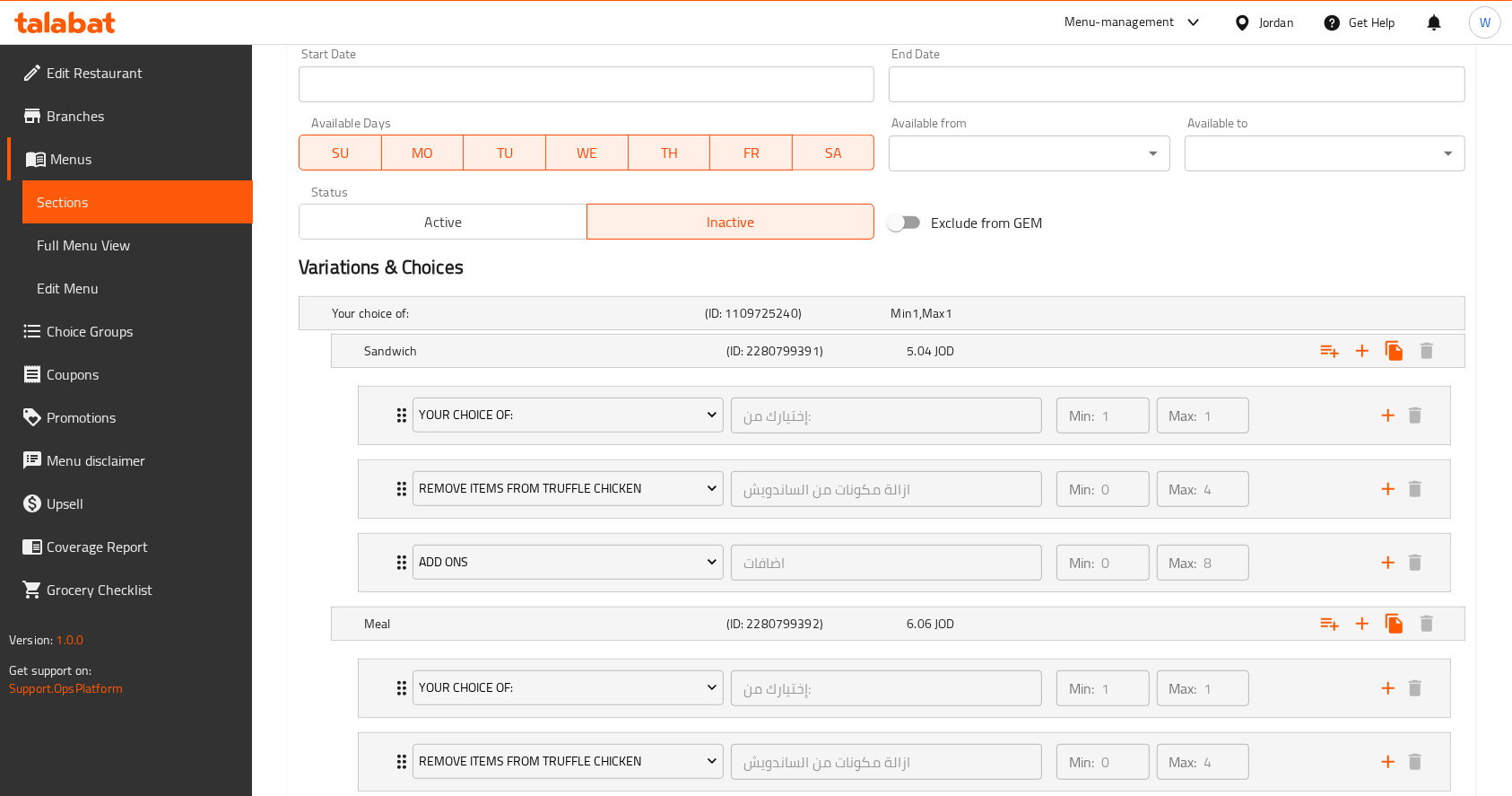
scroll to position [836, 0]
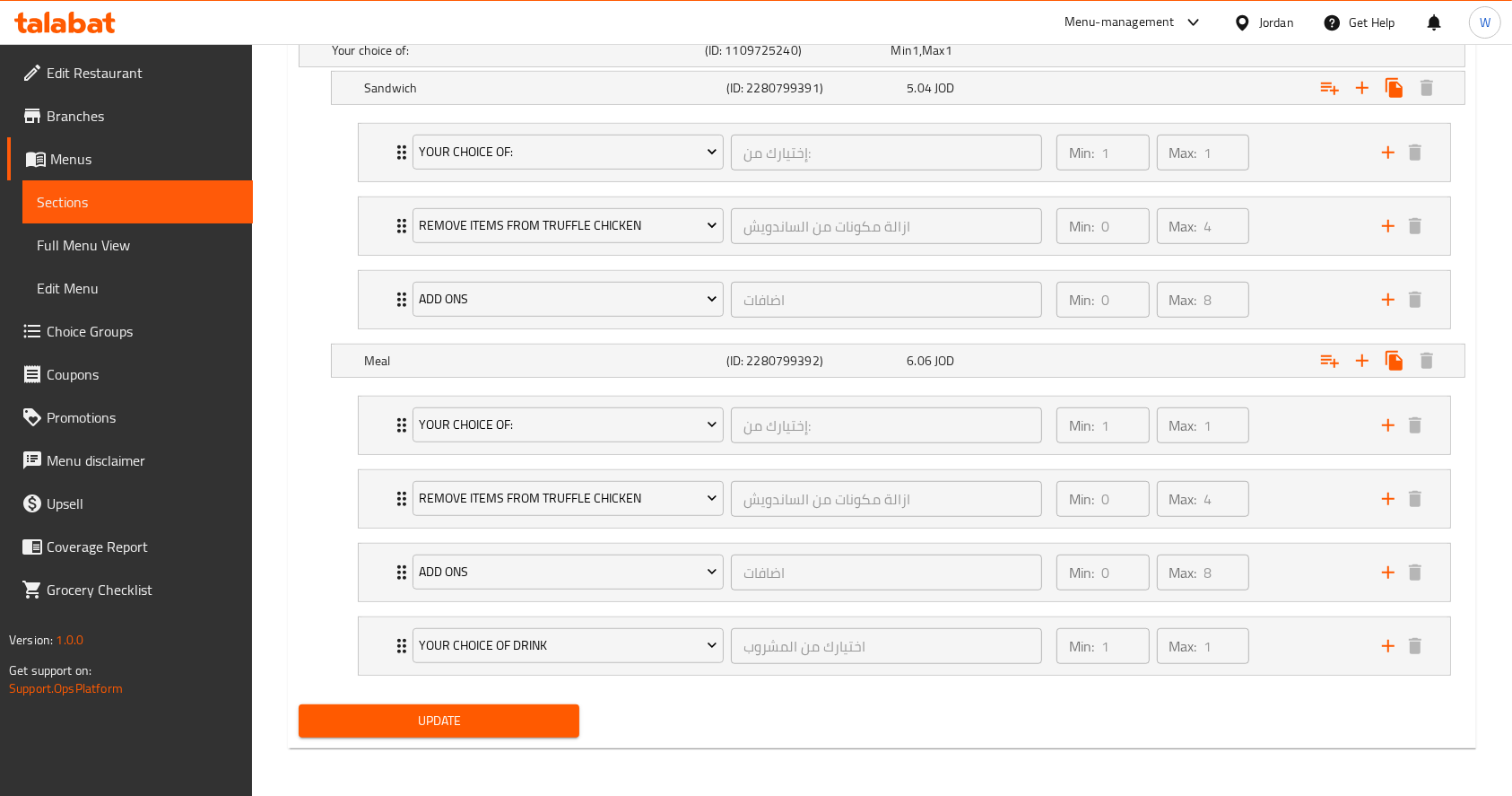
click at [541, 729] on button "Update" at bounding box center [438, 721] width 280 height 34
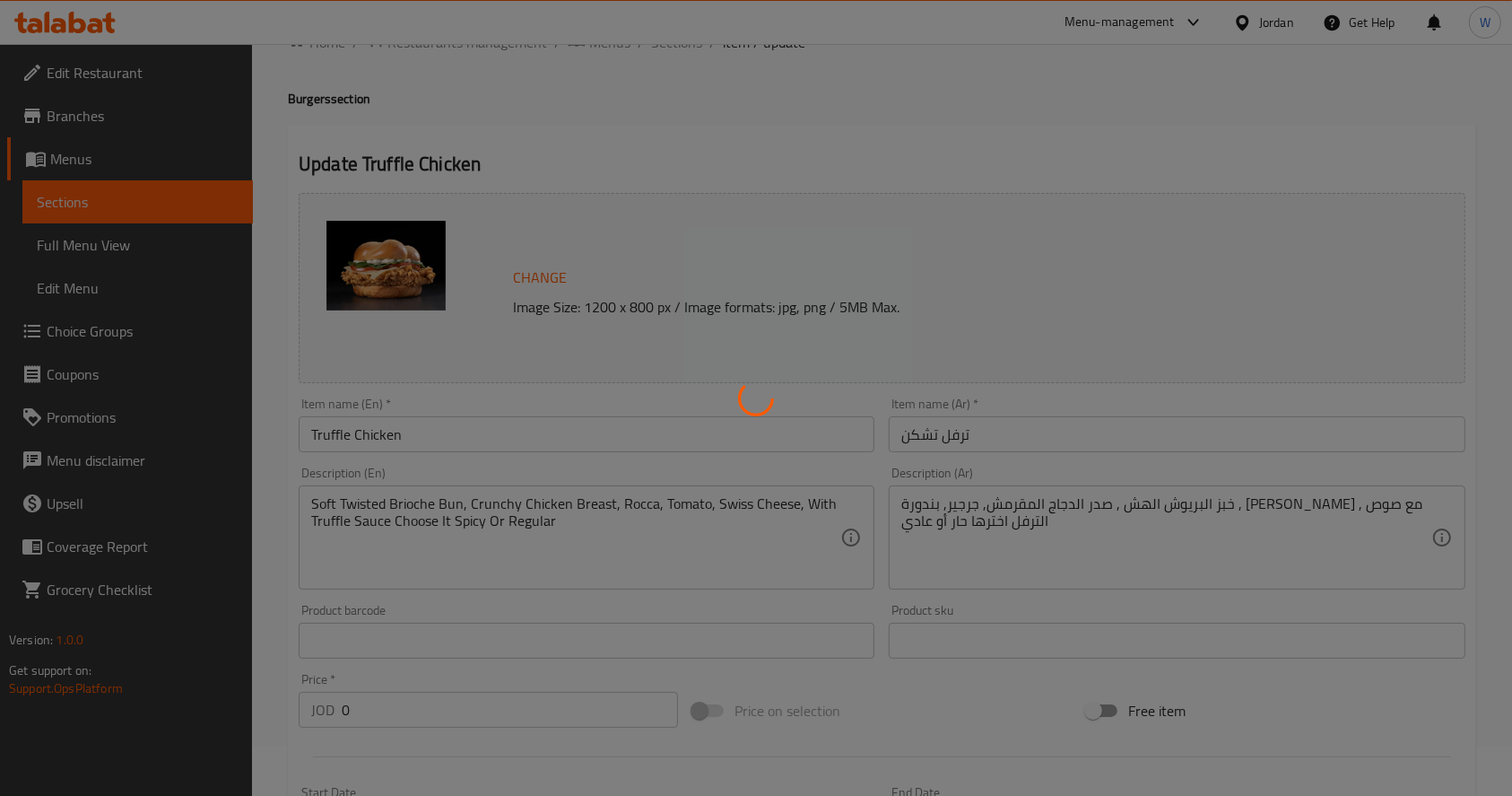
scroll to position [0, 0]
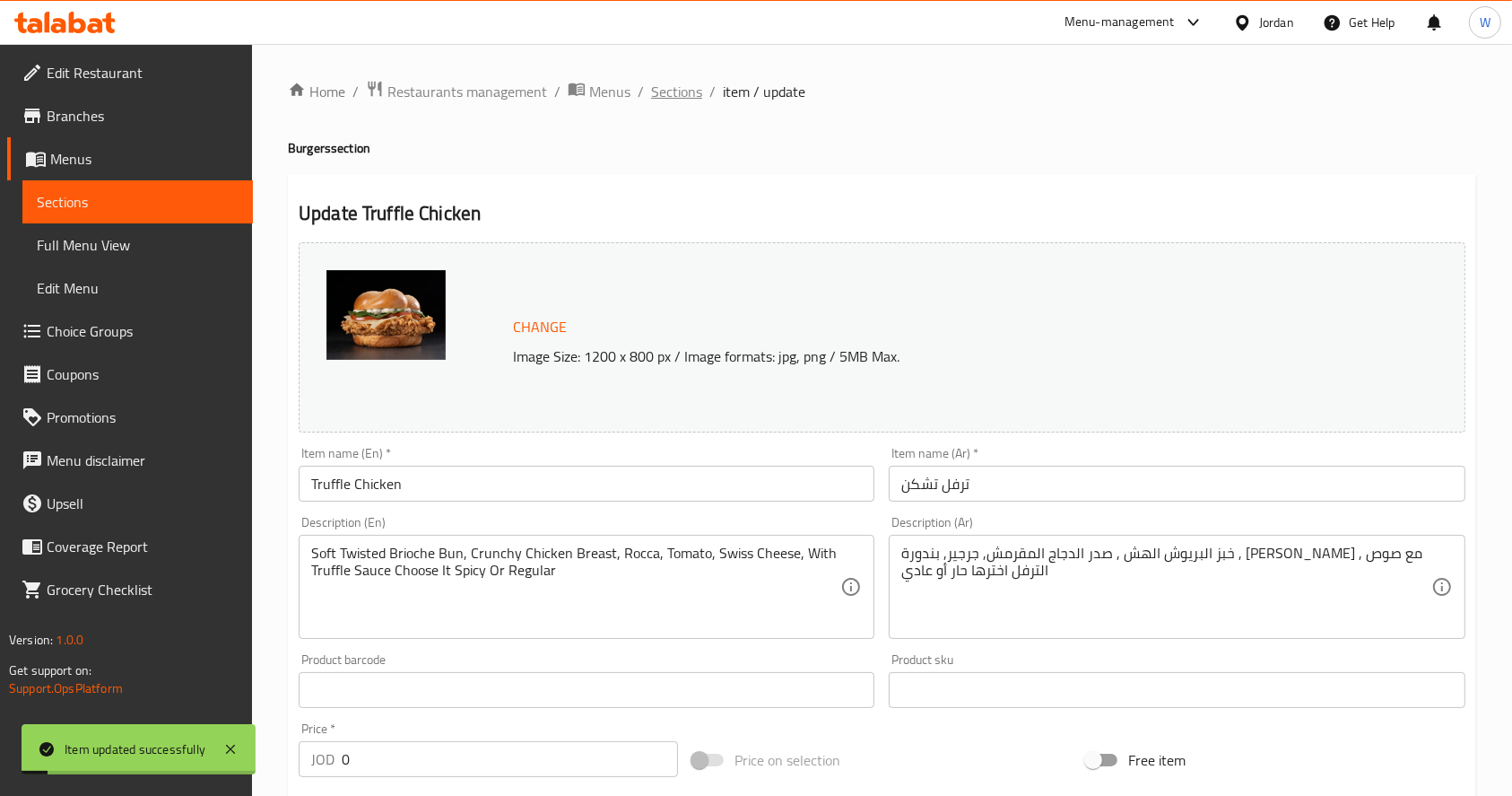
click at [651, 97] on span "Sections" at bounding box center [676, 92] width 51 height 22
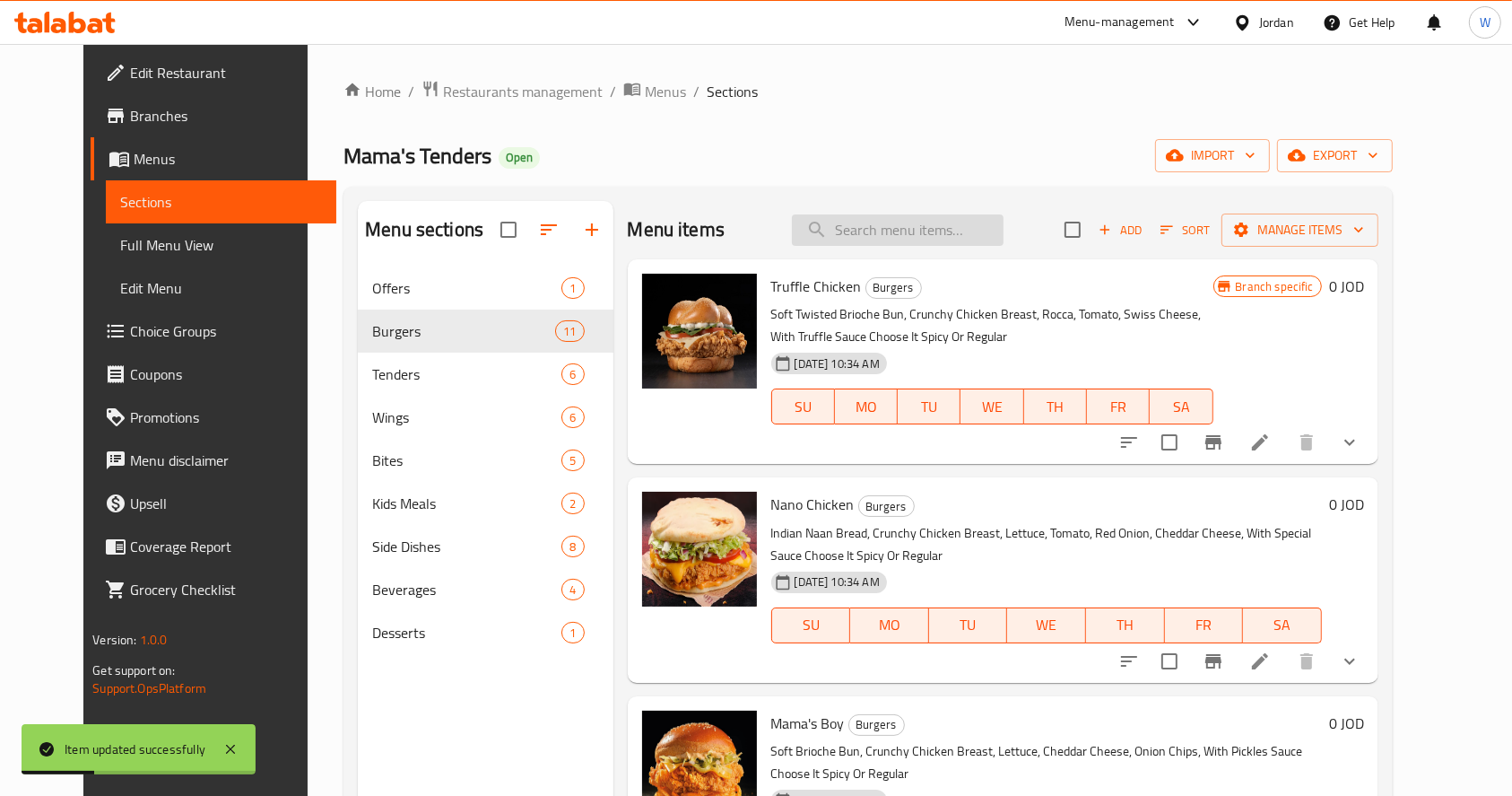
click at [925, 245] on input "search" at bounding box center [898, 230] width 211 height 32
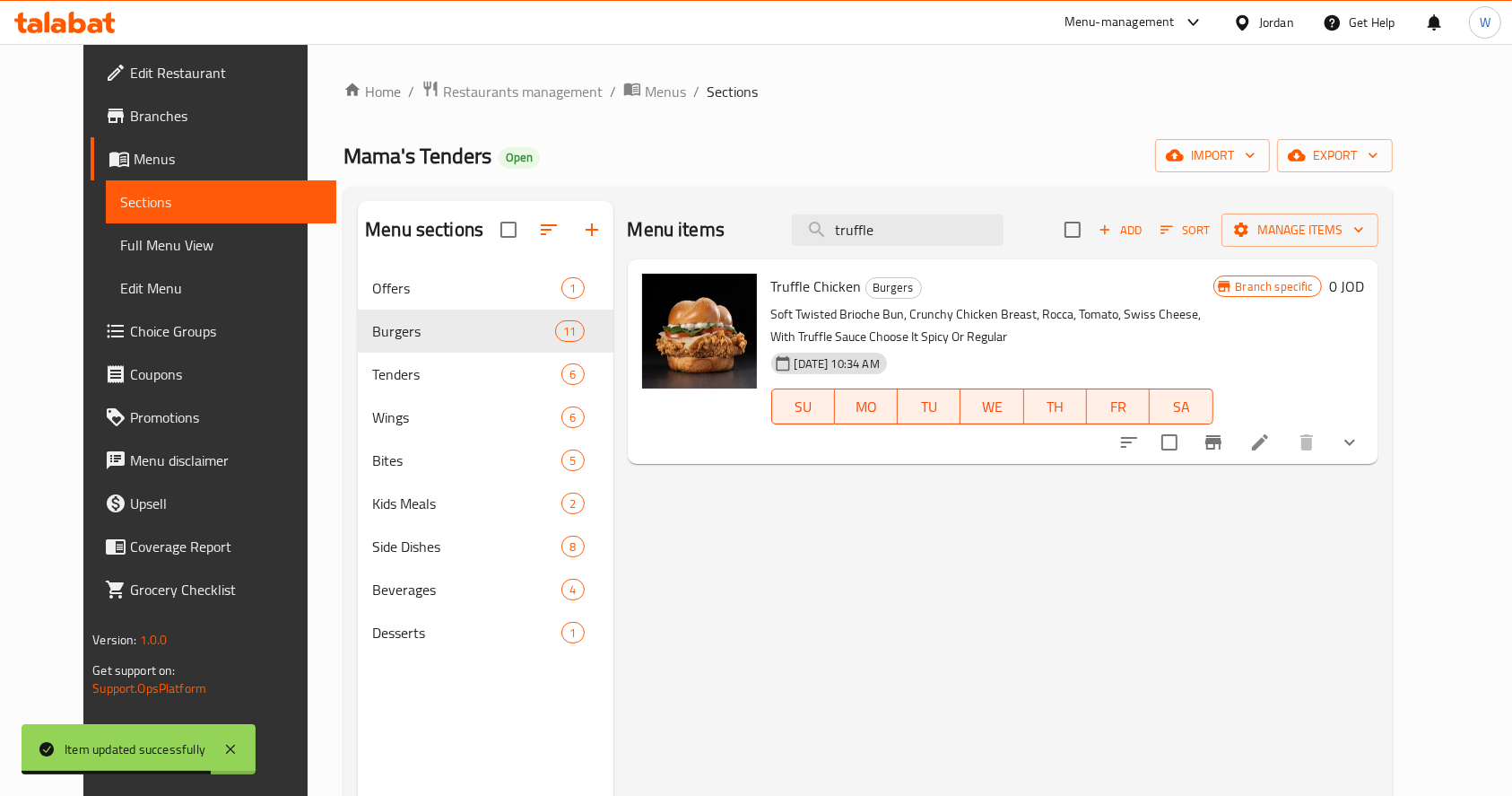
type input "truffle"
